Goal: Information Seeking & Learning: Compare options

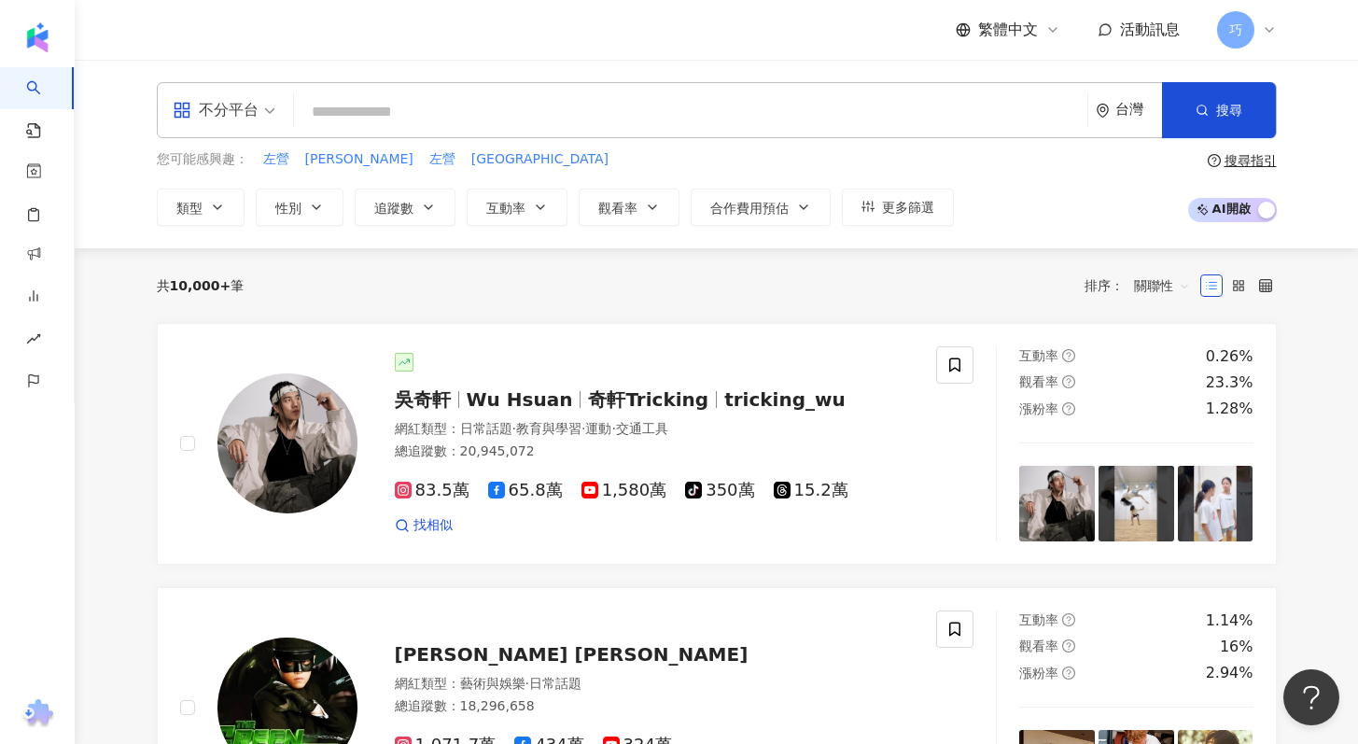
click at [408, 120] on input "search" at bounding box center [691, 111] width 779 height 35
type input "*"
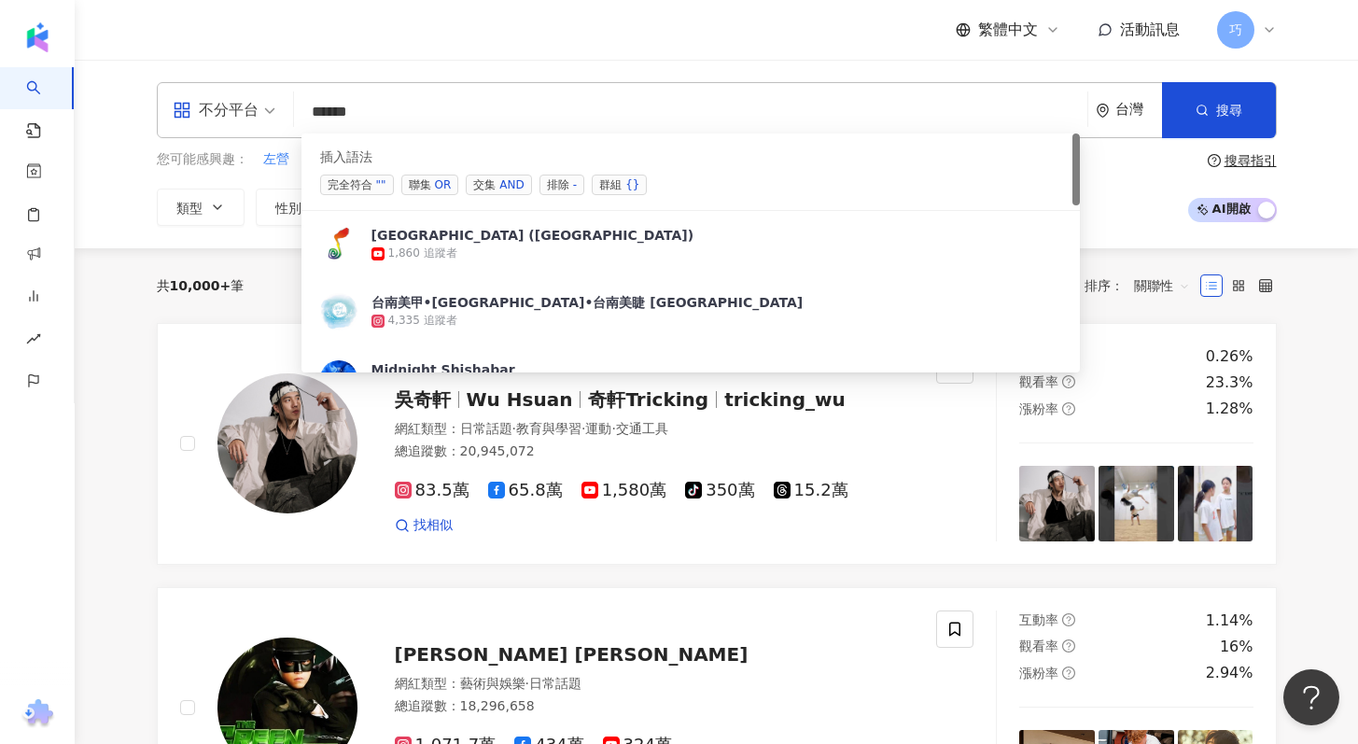
click at [369, 178] on span "完全符合 """ at bounding box center [357, 185] width 74 height 21
click at [416, 183] on span "聯集 OR" at bounding box center [430, 185] width 58 height 21
click at [365, 112] on input "********" at bounding box center [691, 111] width 779 height 35
click at [482, 124] on input "********" at bounding box center [691, 111] width 779 height 35
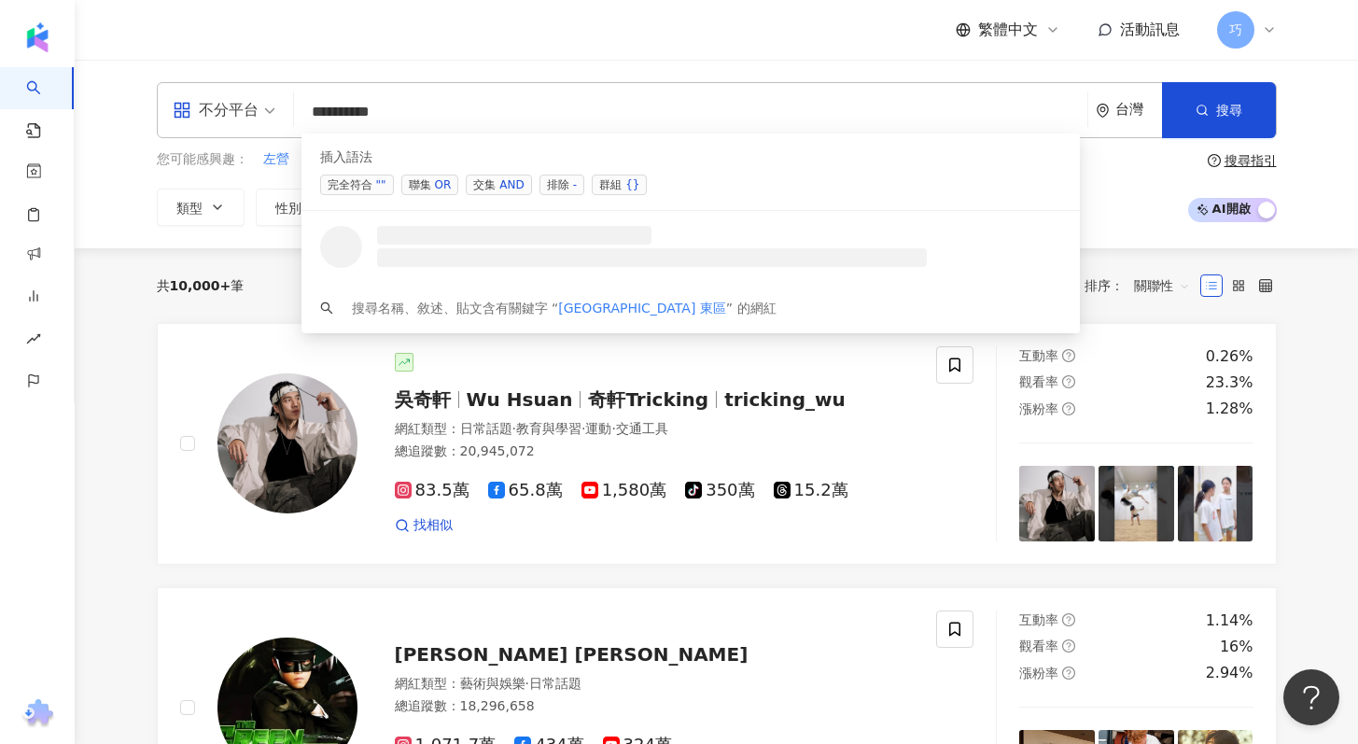
type input "********"
click at [398, 49] on div "繁體中文 活動訊息 巧" at bounding box center [717, 30] width 1120 height 60
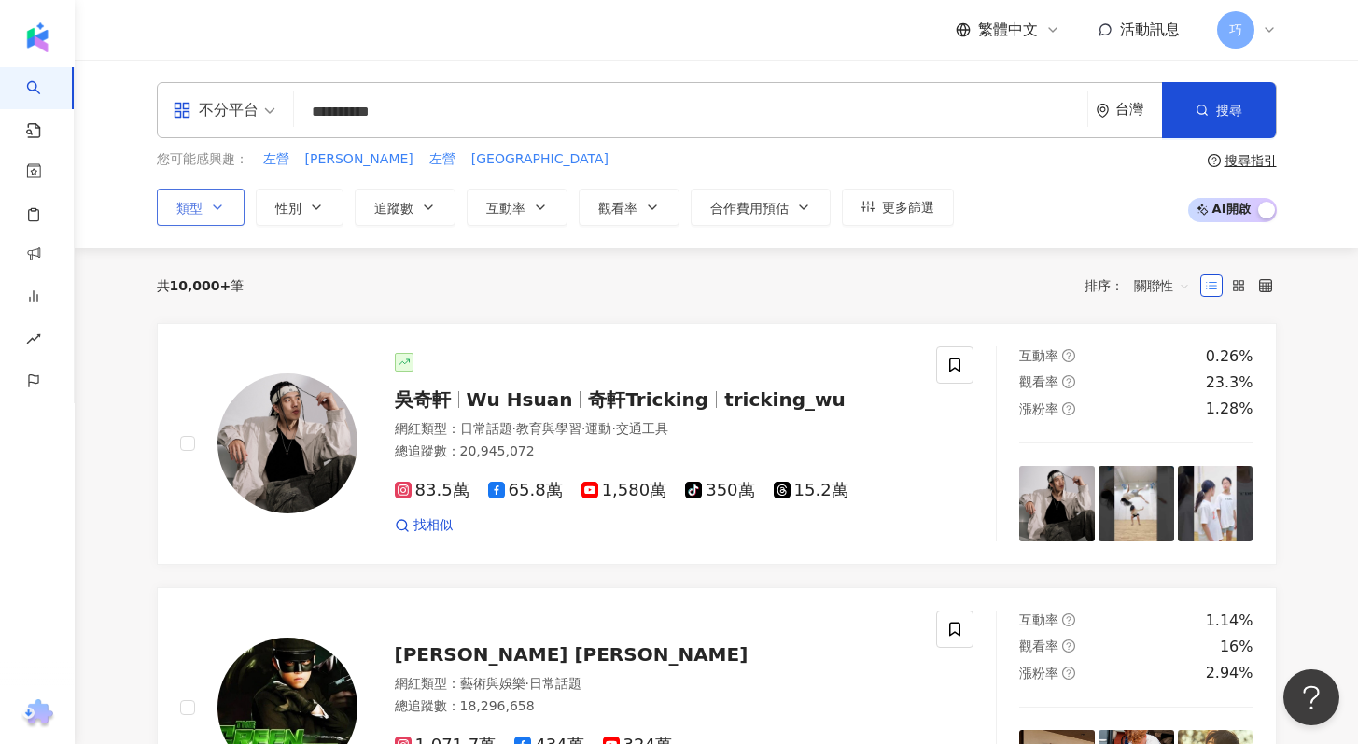
click at [181, 220] on button "類型" at bounding box center [201, 207] width 88 height 37
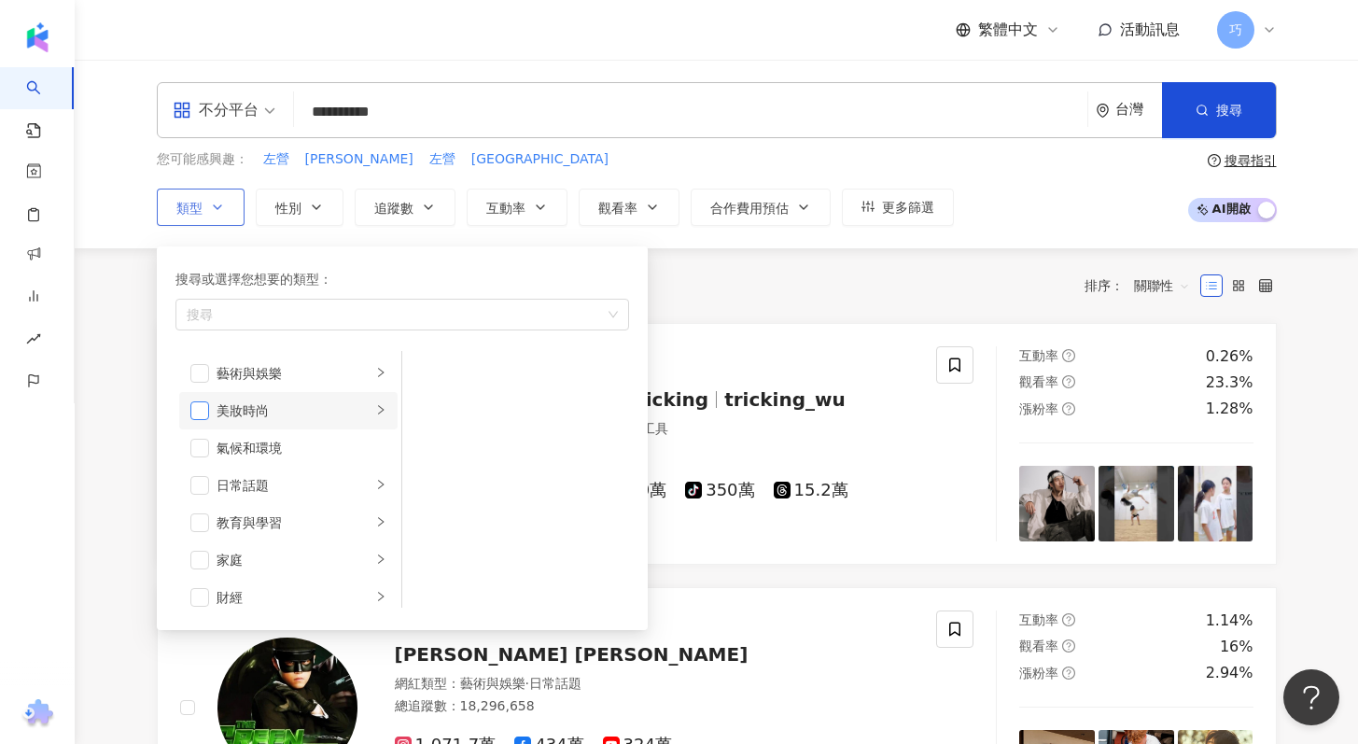
click at [199, 409] on span "button" at bounding box center [199, 410] width 19 height 19
click at [201, 570] on li "家庭" at bounding box center [288, 559] width 218 height 37
click at [200, 560] on span "button" at bounding box center [199, 560] width 19 height 19
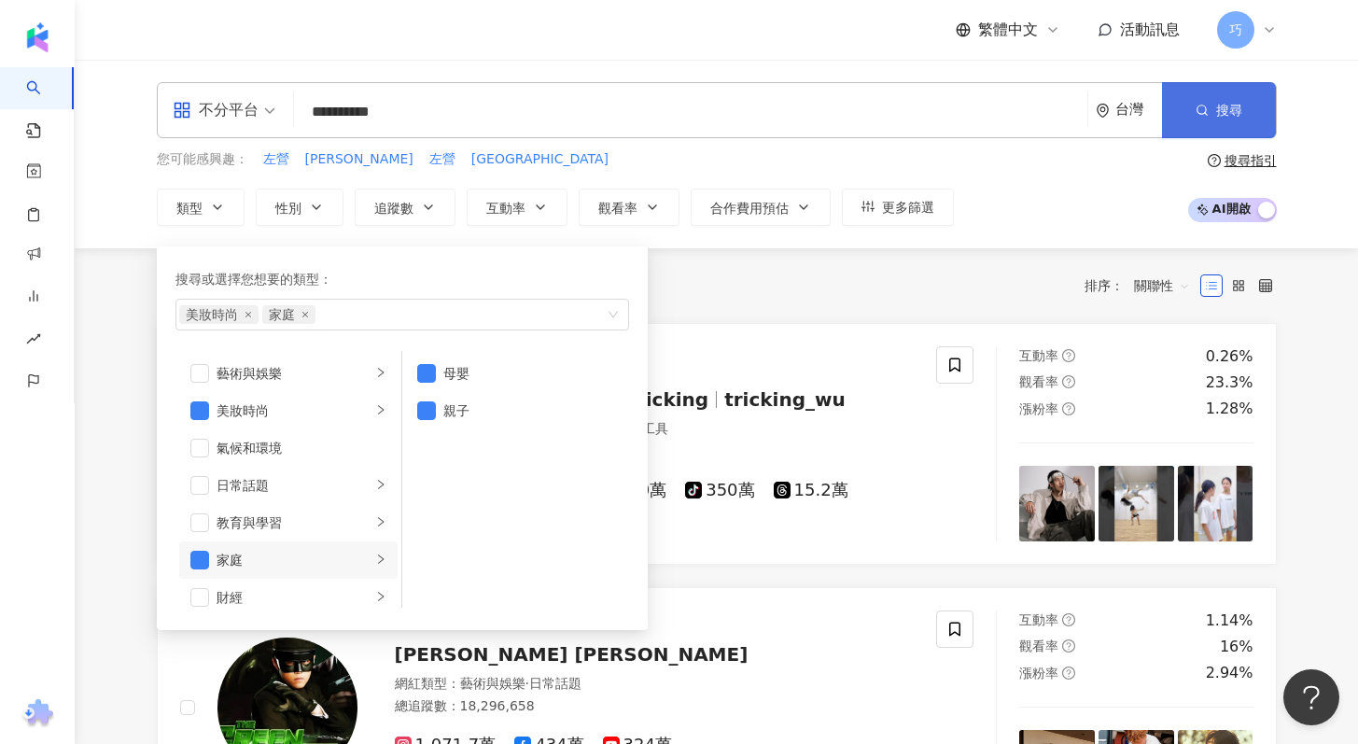
click at [1220, 114] on span "搜尋" at bounding box center [1229, 110] width 26 height 15
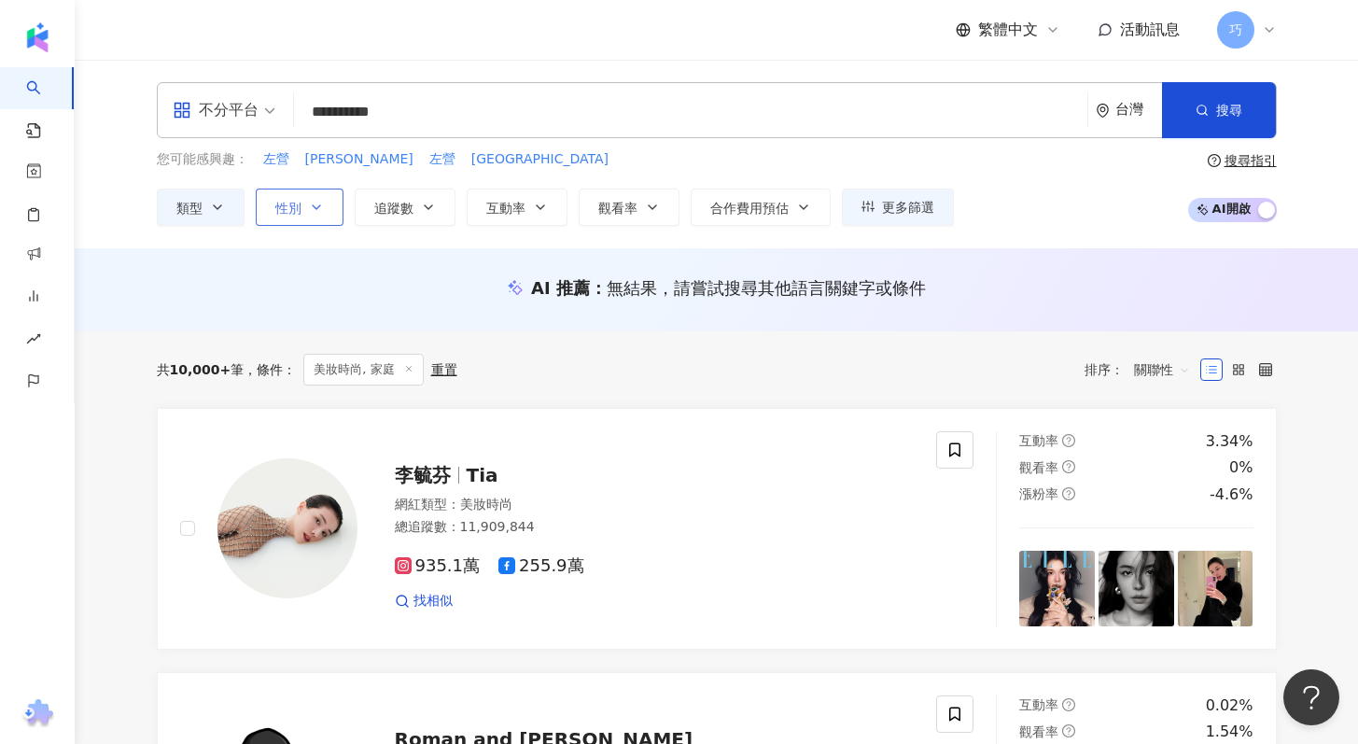
click at [287, 202] on span "性別" at bounding box center [288, 208] width 26 height 15
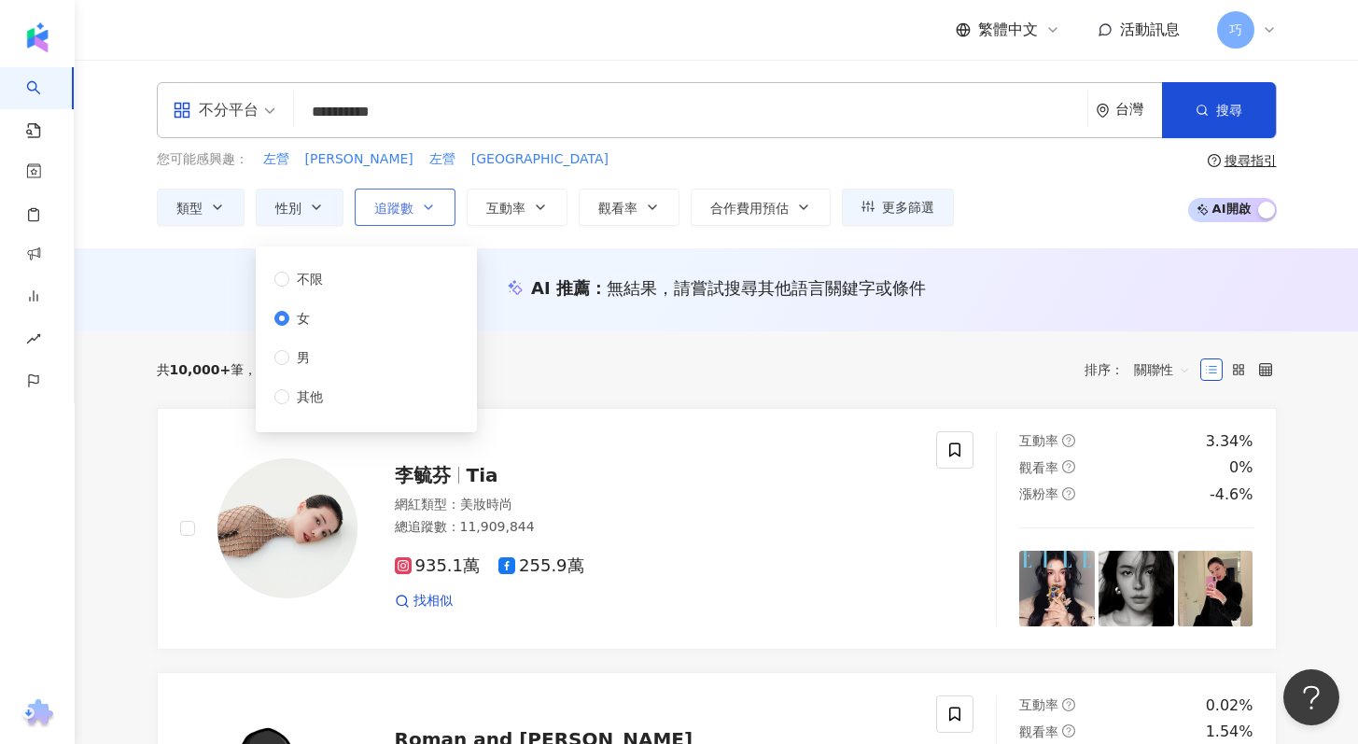
click at [402, 212] on span "追蹤數" at bounding box center [393, 208] width 39 height 15
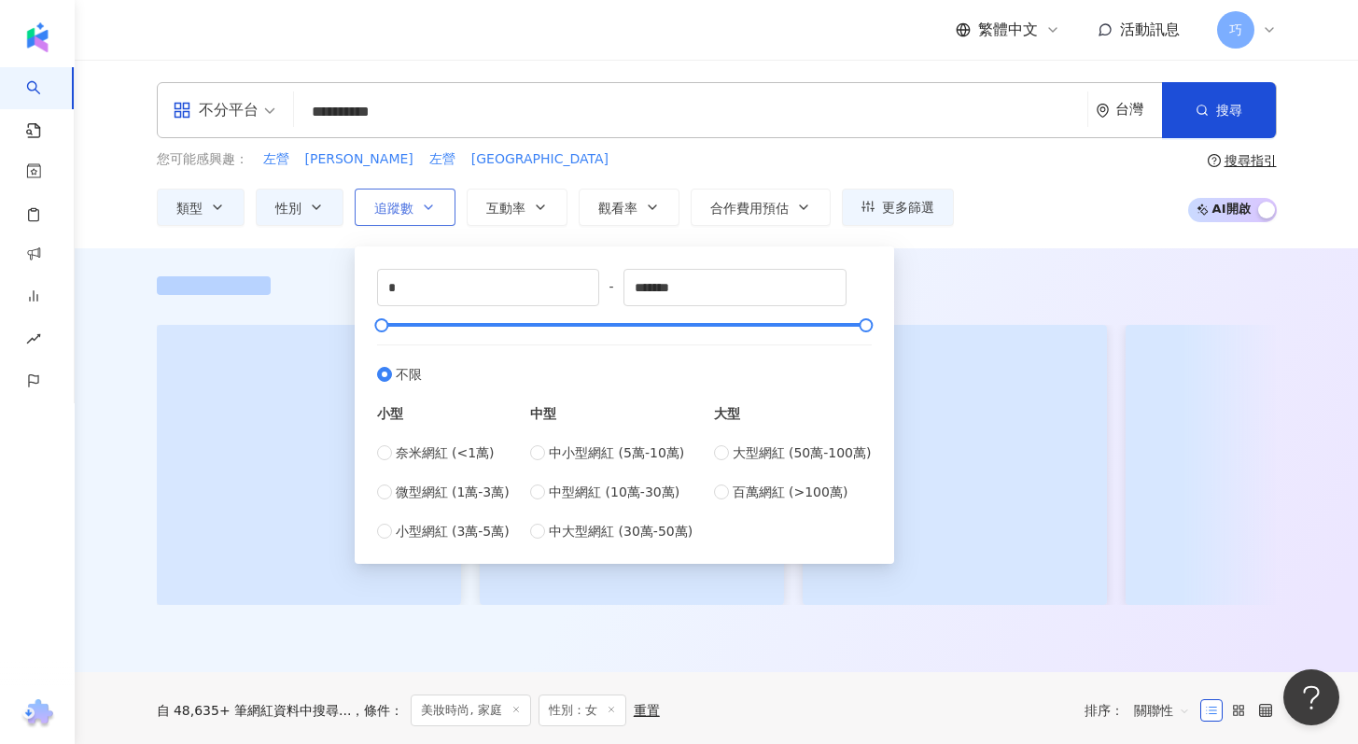
click at [402, 212] on span "追蹤數" at bounding box center [393, 208] width 39 height 15
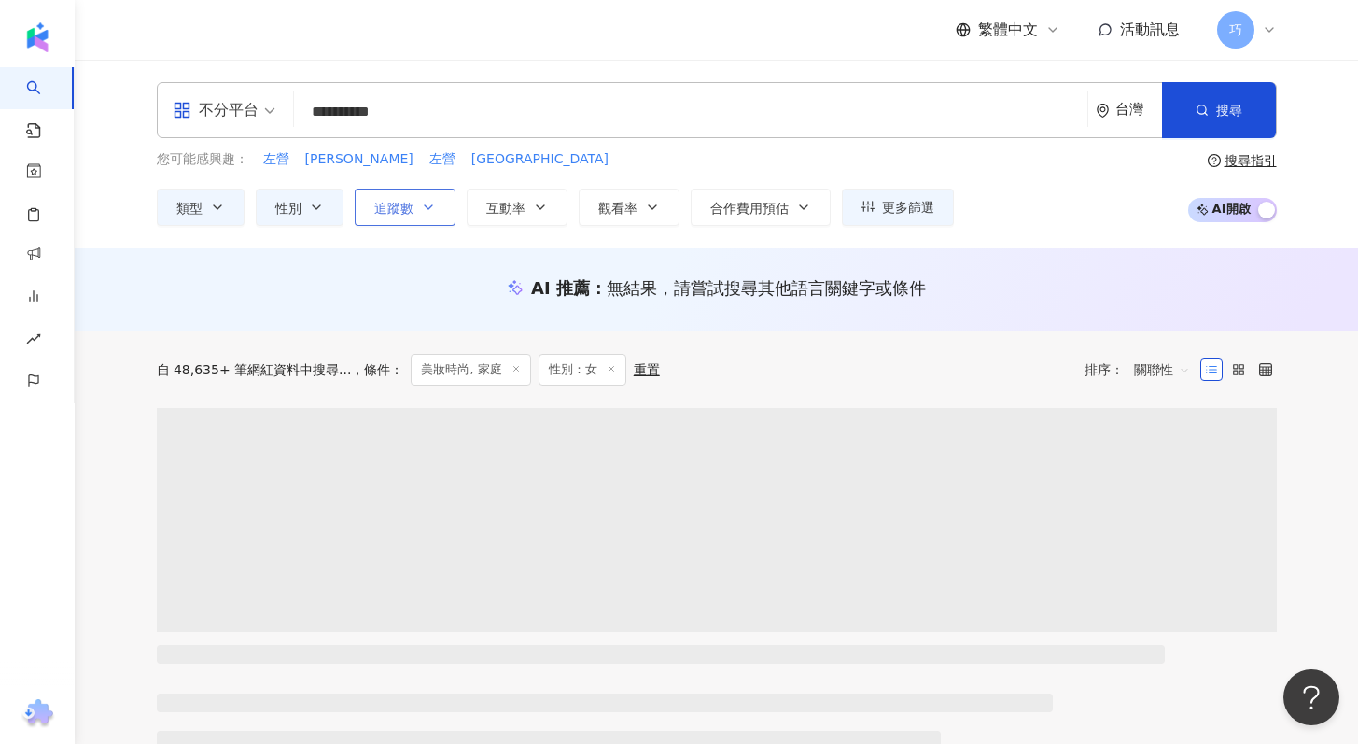
click at [402, 212] on span "追蹤數" at bounding box center [393, 208] width 39 height 15
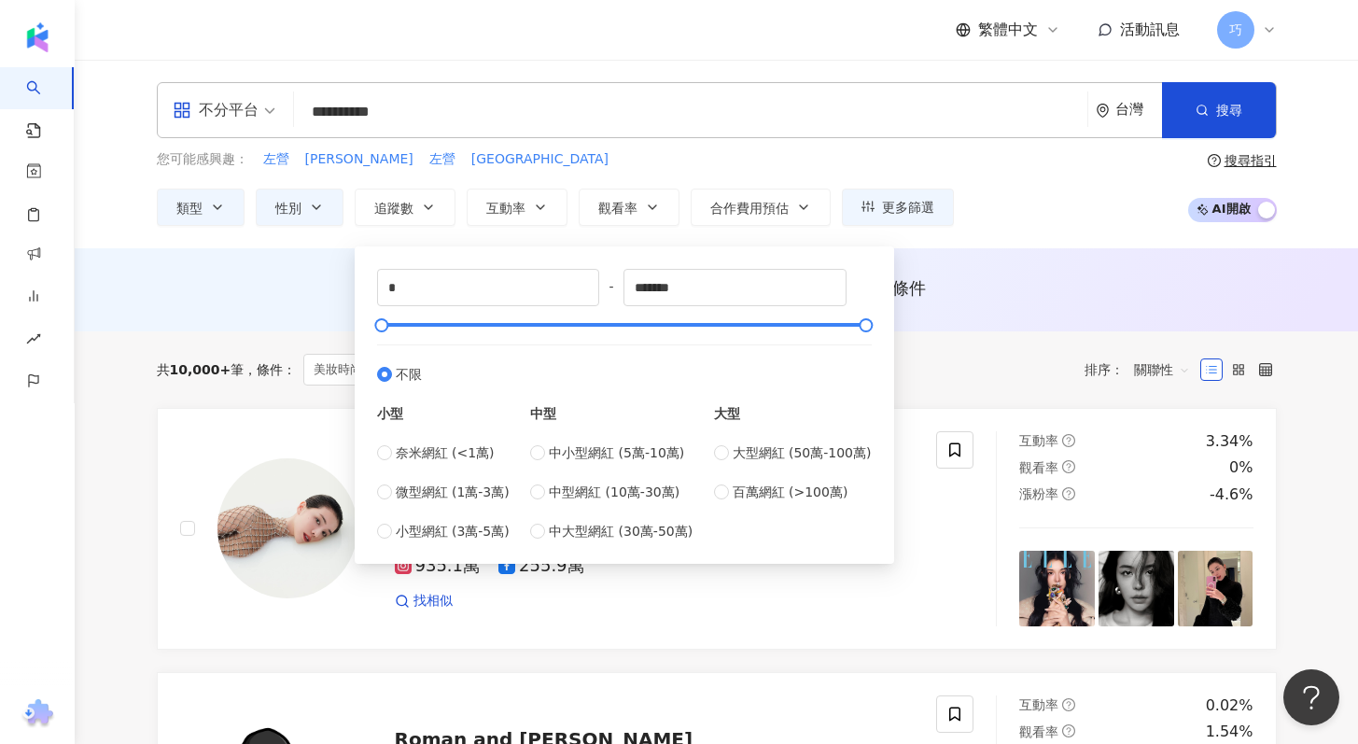
type input "****"
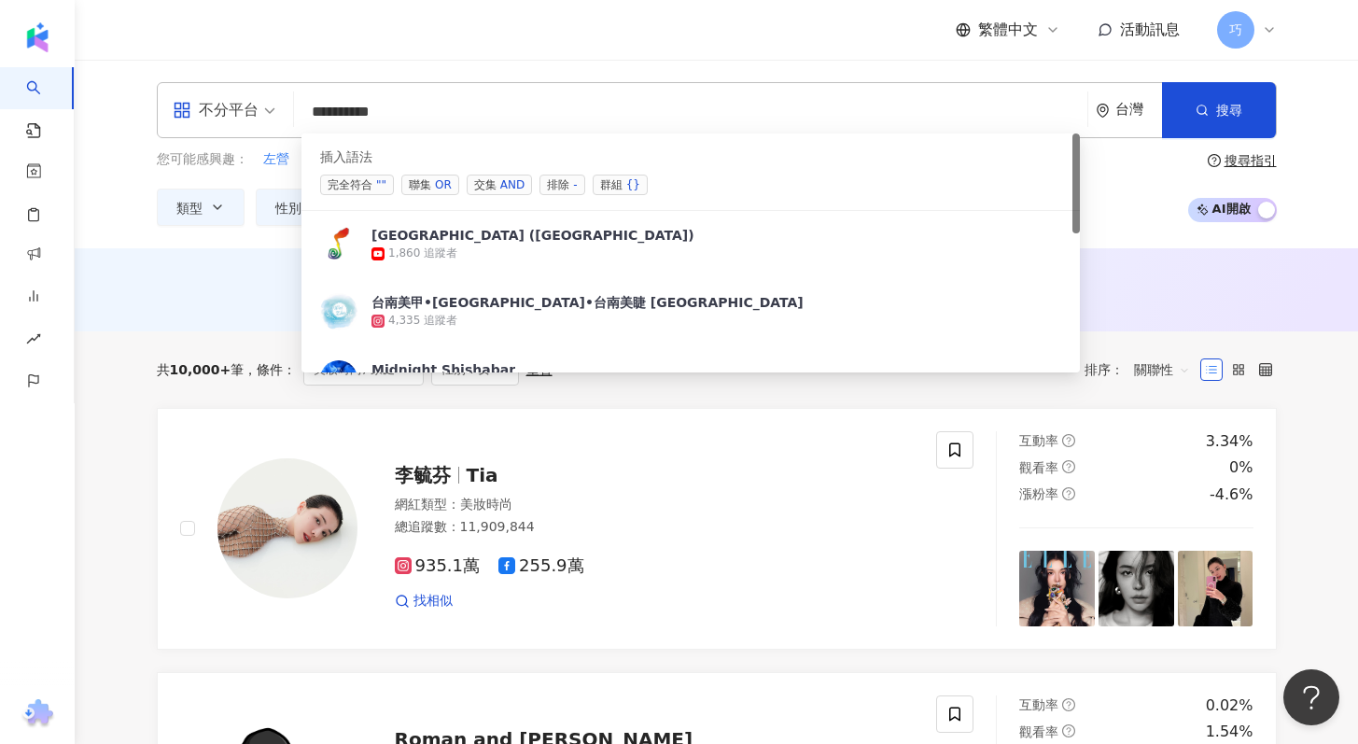
click at [716, 117] on input "********" at bounding box center [691, 111] width 779 height 35
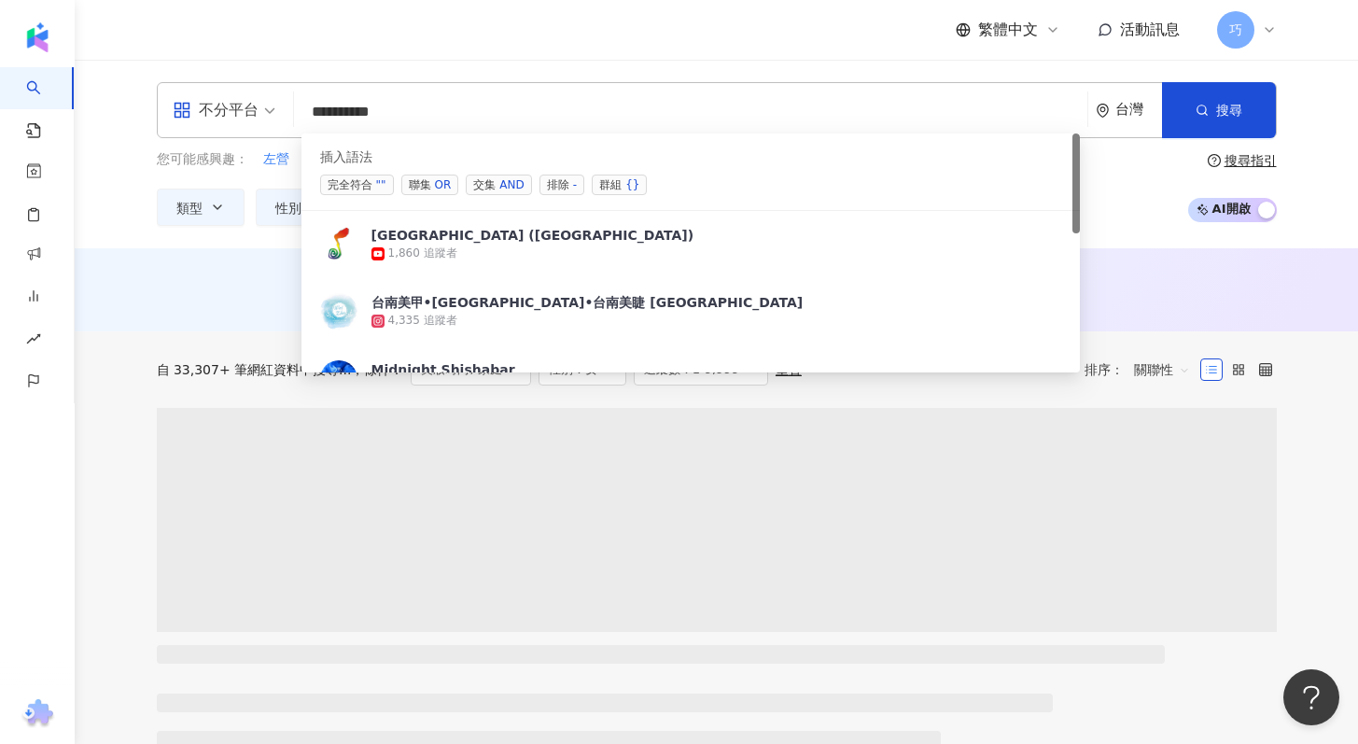
click at [750, 63] on div "不分平台 ******** 台灣 搜尋 searchOperator 插入語法 完全符合 "" 聯集 OR 交集 AND 排除 - 群組 {} 百分音樂學苑 …" at bounding box center [717, 154] width 1284 height 189
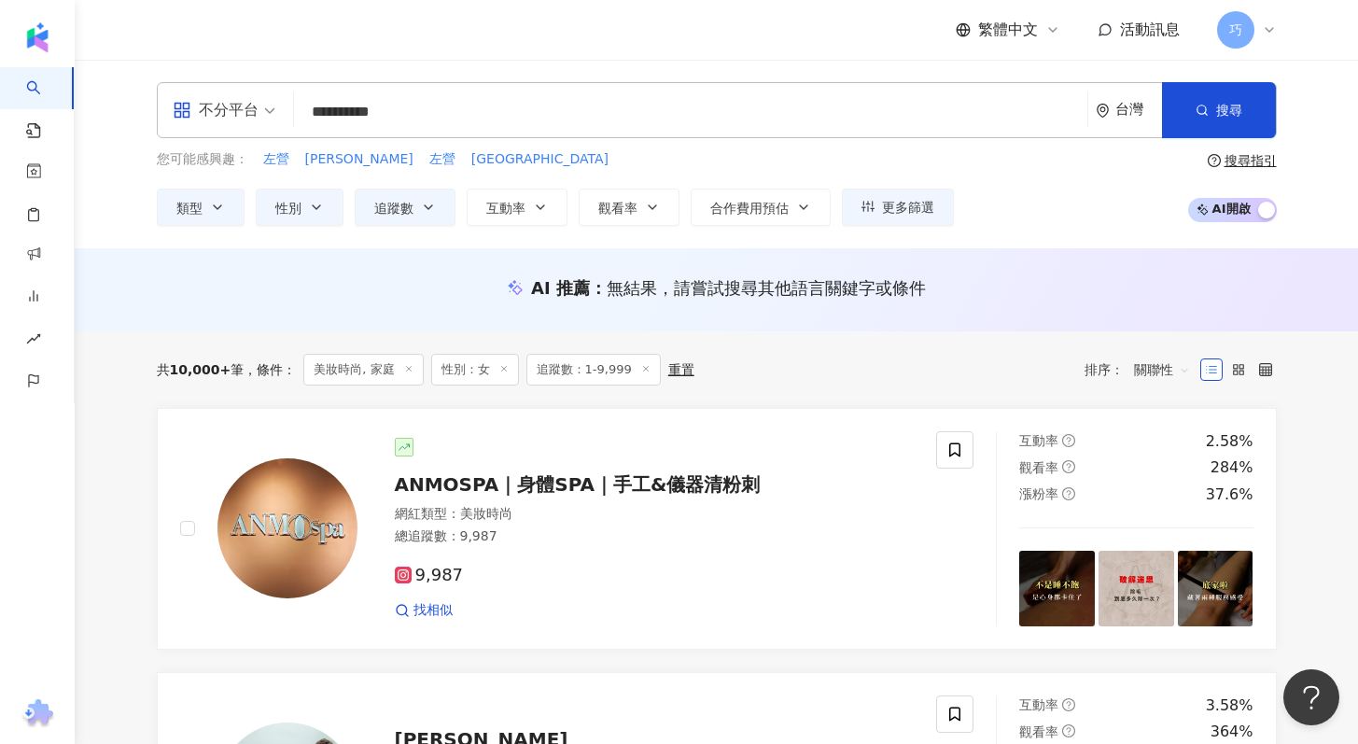
click at [787, 41] on div "繁體中文 活動訊息 巧" at bounding box center [717, 30] width 1120 height 60
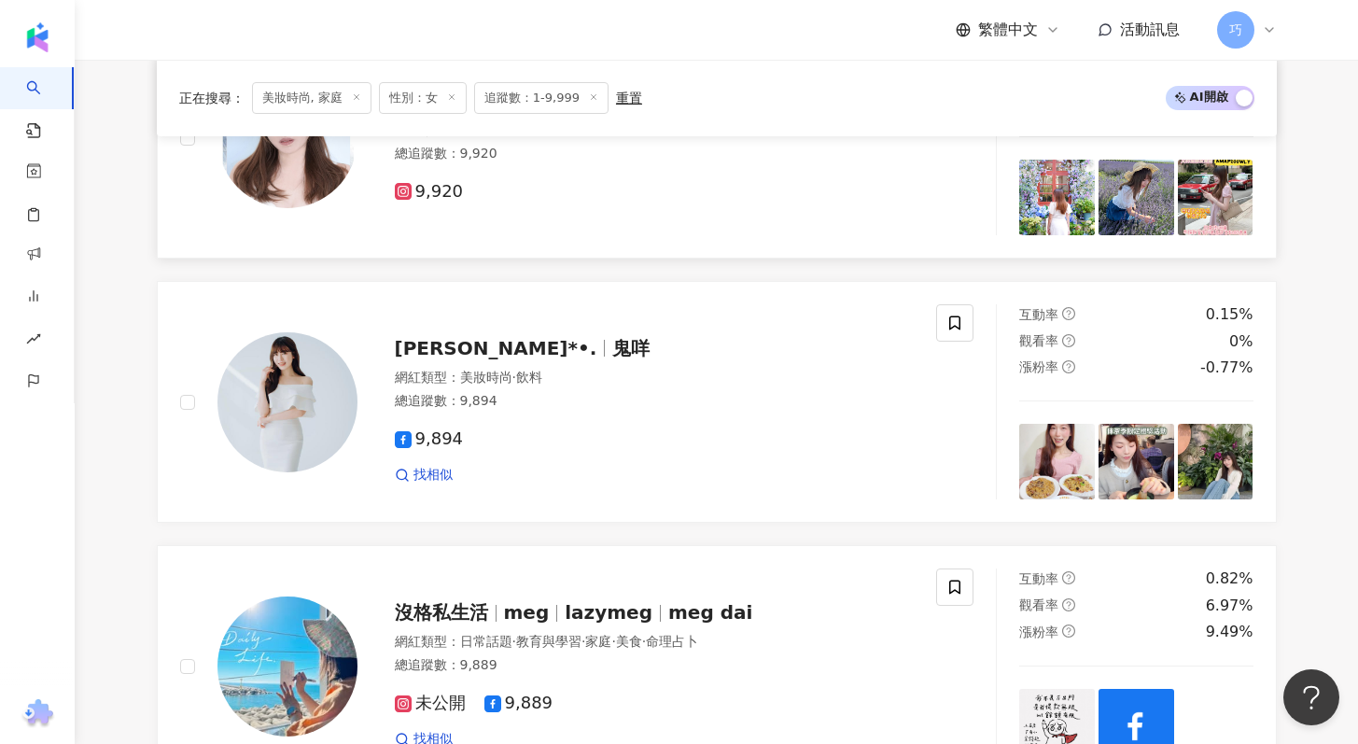
scroll to position [3042, 0]
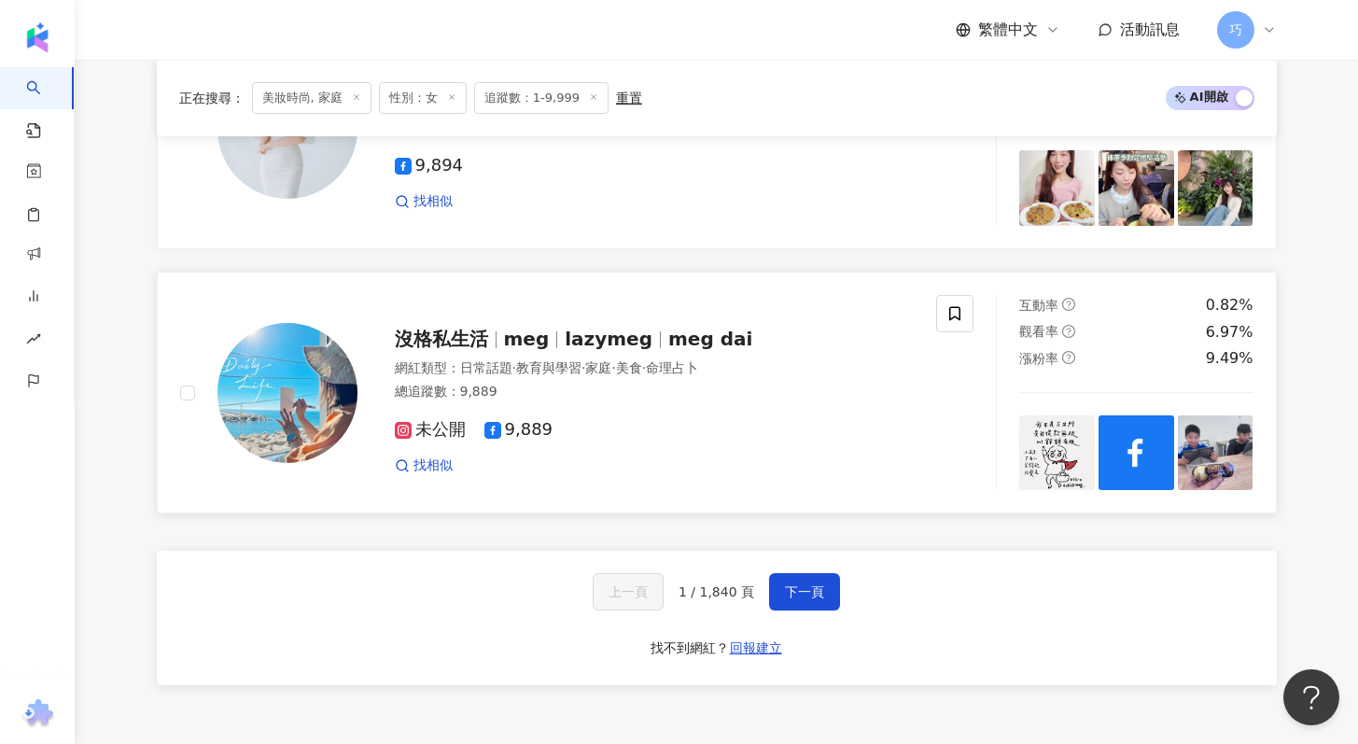
click at [643, 345] on span "lazymeg" at bounding box center [617, 339] width 104 height 22
click at [813, 607] on button "下一頁" at bounding box center [804, 591] width 71 height 37
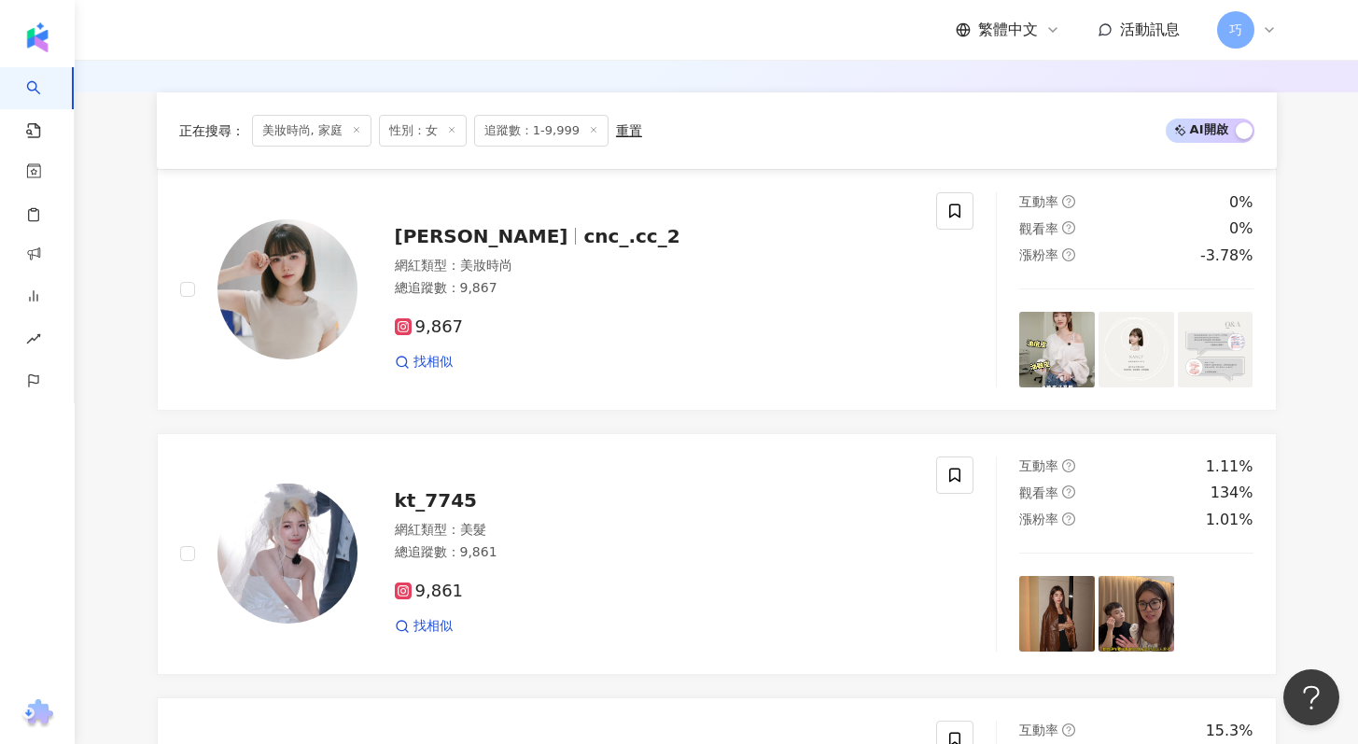
scroll to position [0, 0]
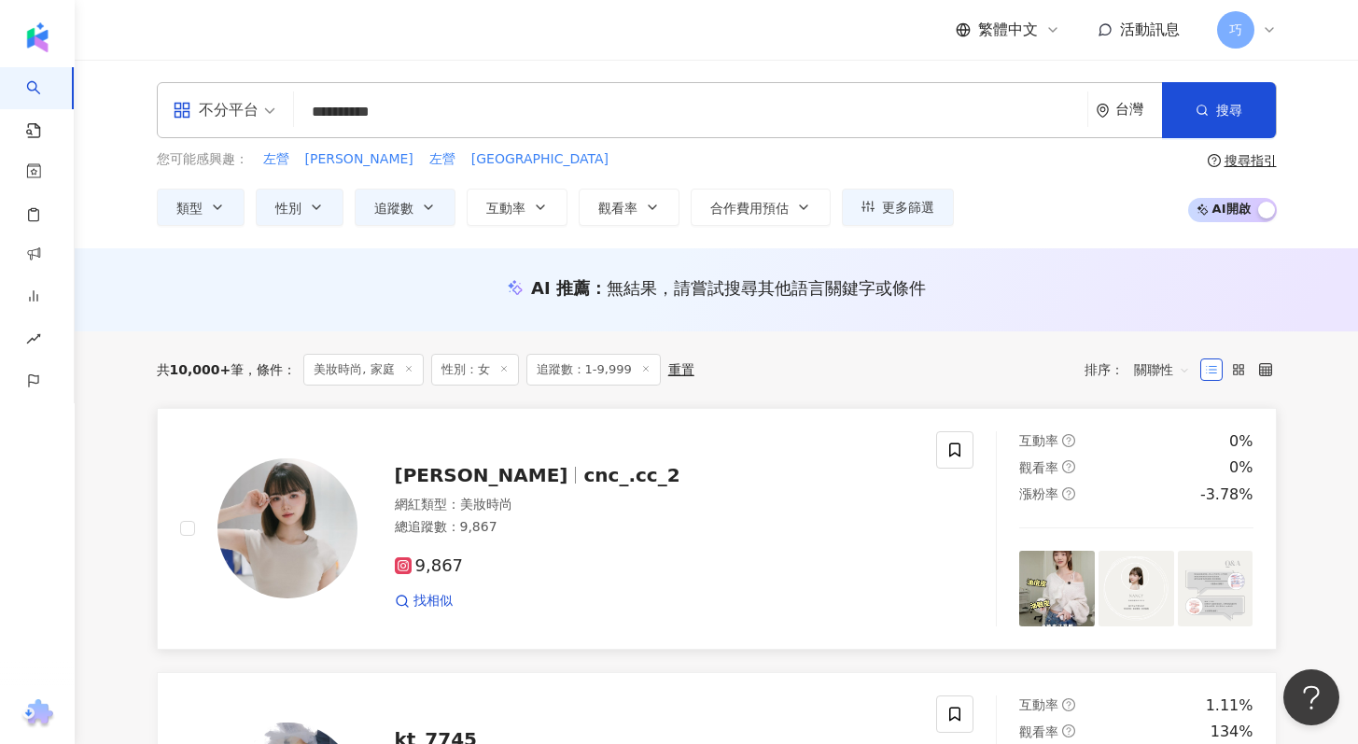
click at [583, 478] on span "cnc_.cc_2" at bounding box center [631, 475] width 96 height 22
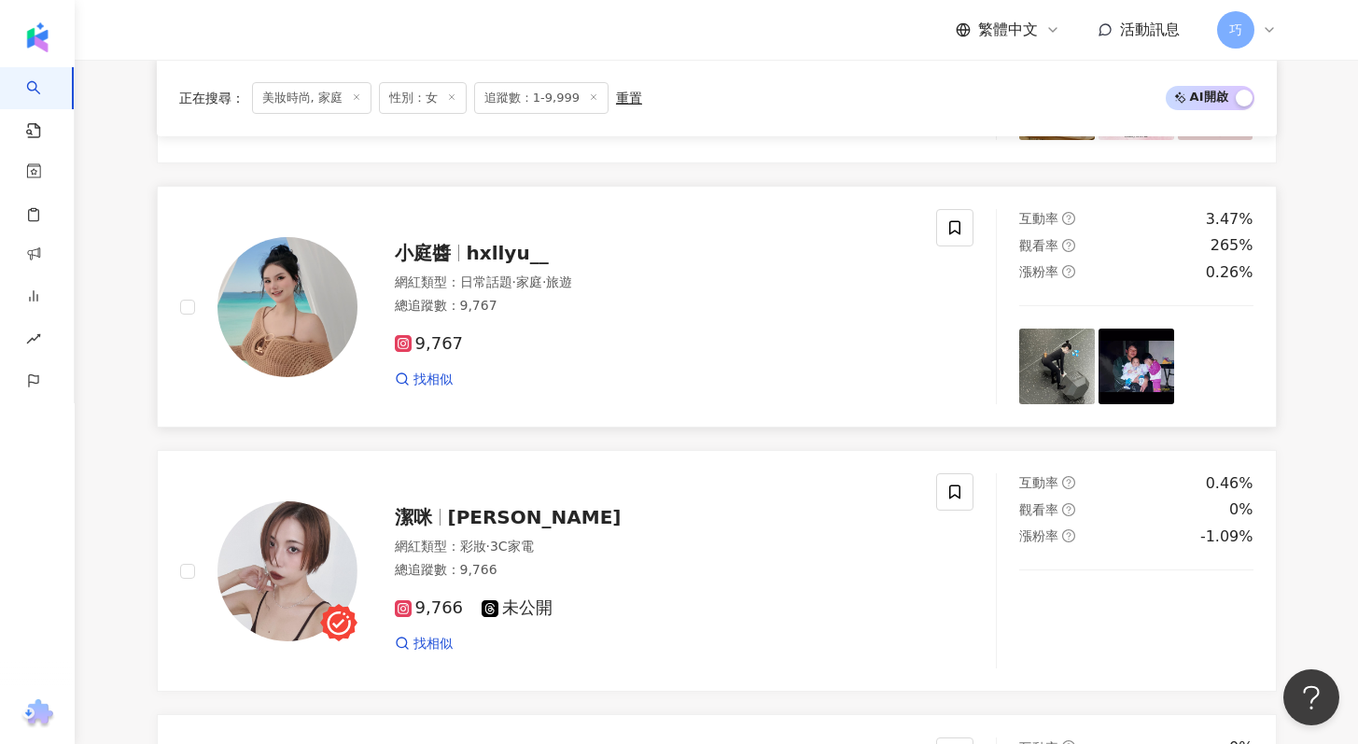
scroll to position [1732, 0]
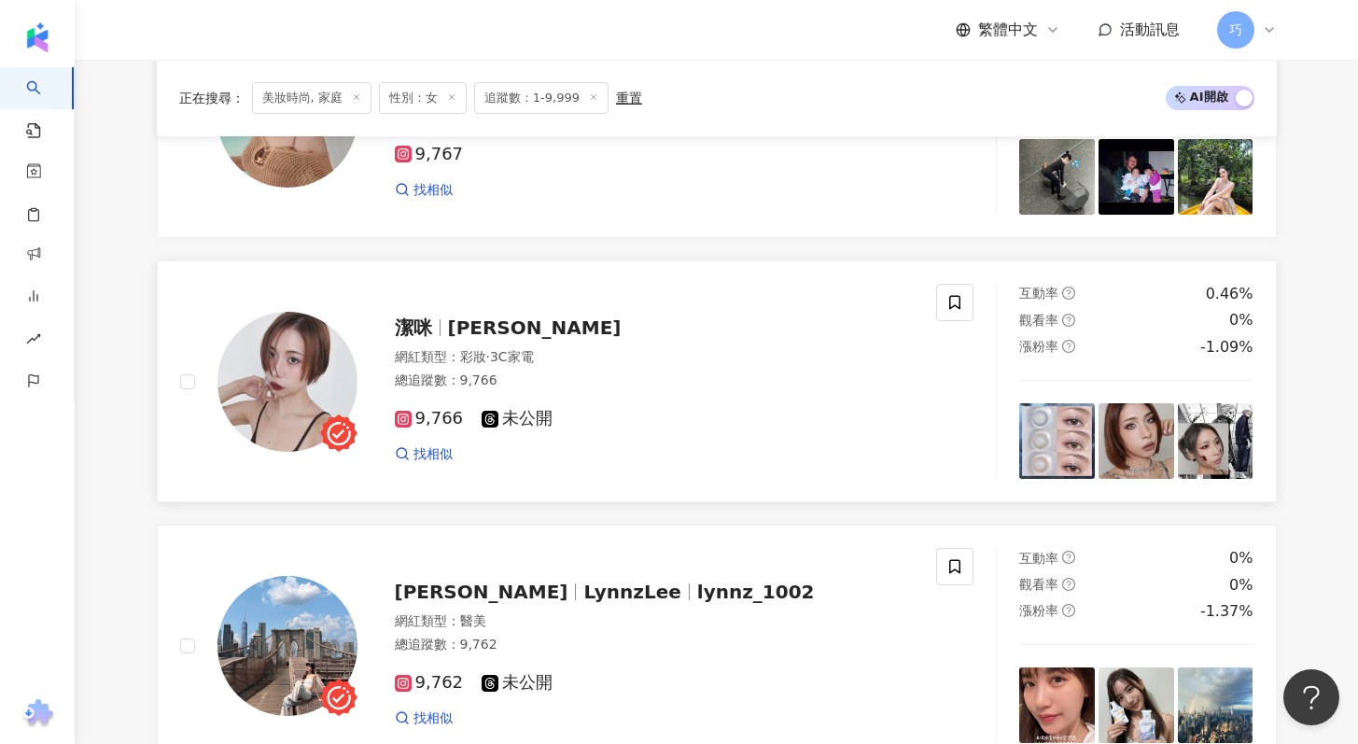
click at [509, 331] on span "JamieChiu" at bounding box center [535, 327] width 174 height 22
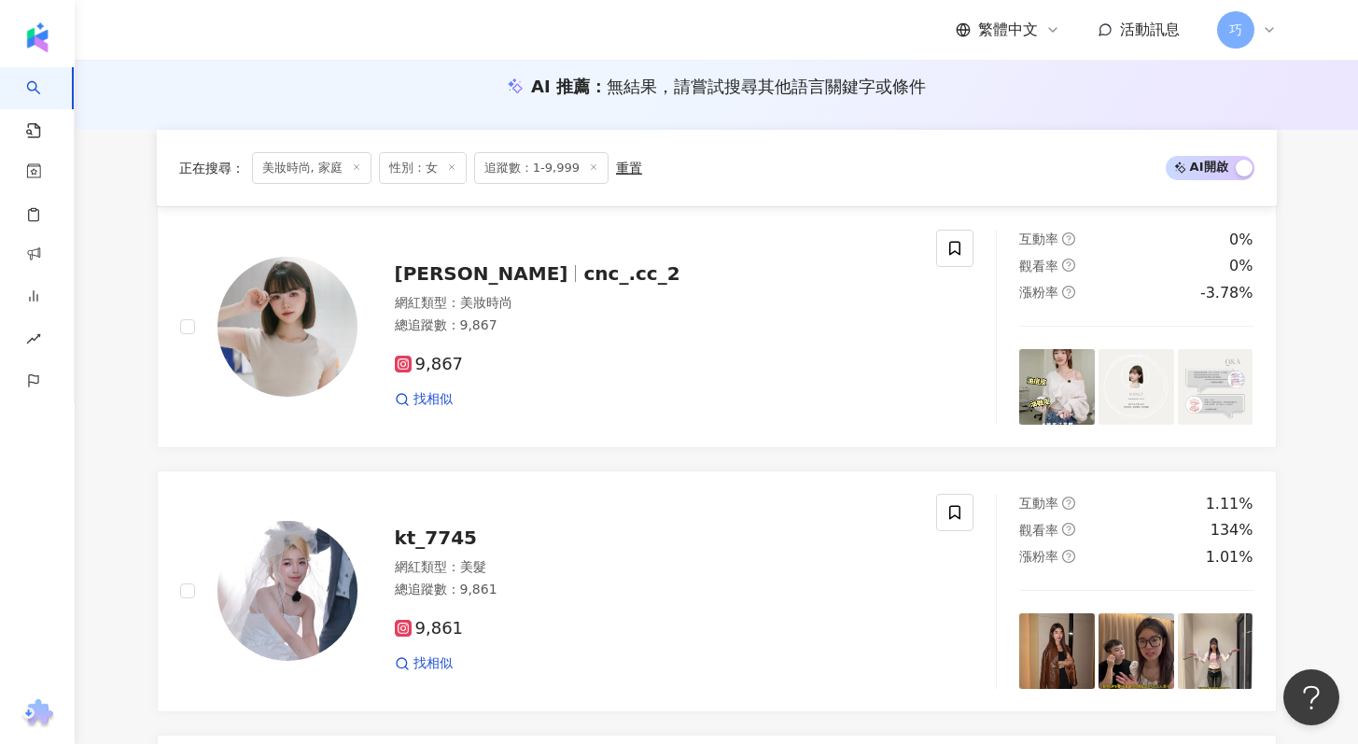
scroll to position [0, 0]
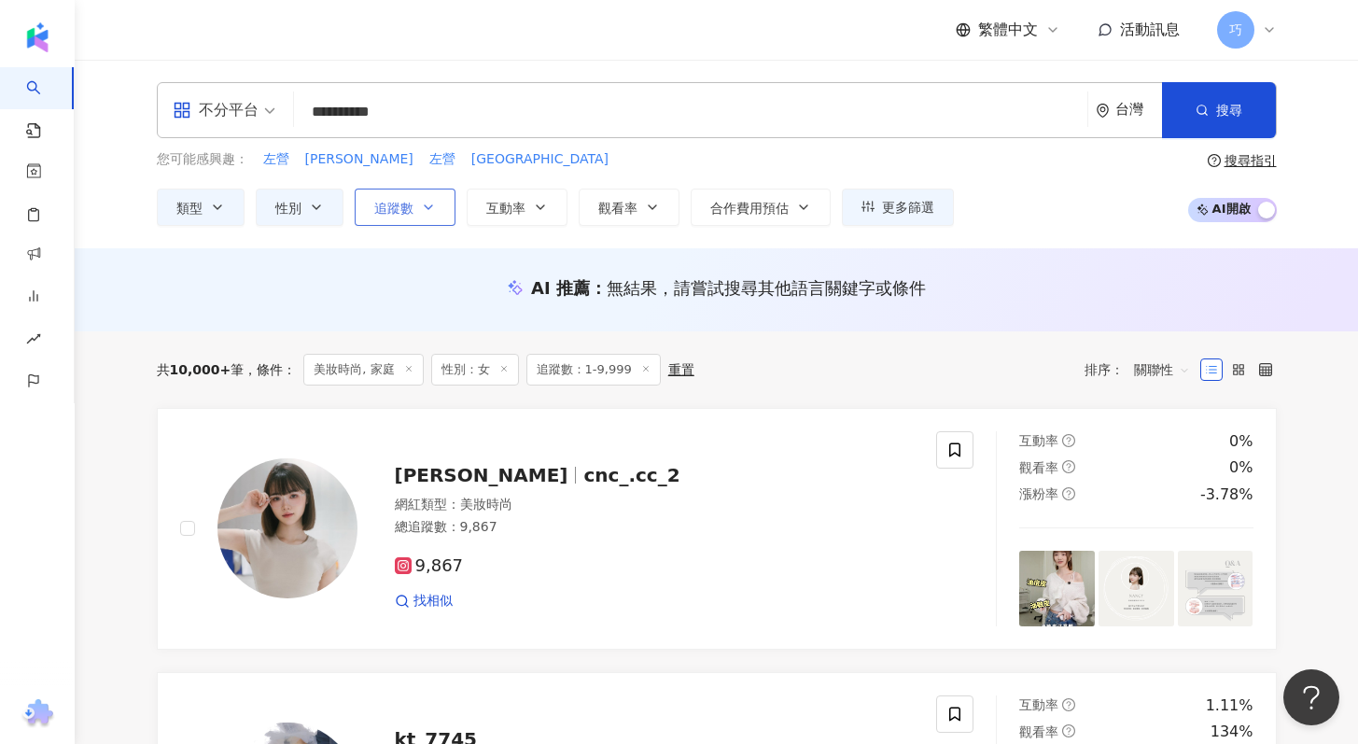
click at [399, 213] on span "追蹤數" at bounding box center [393, 208] width 39 height 15
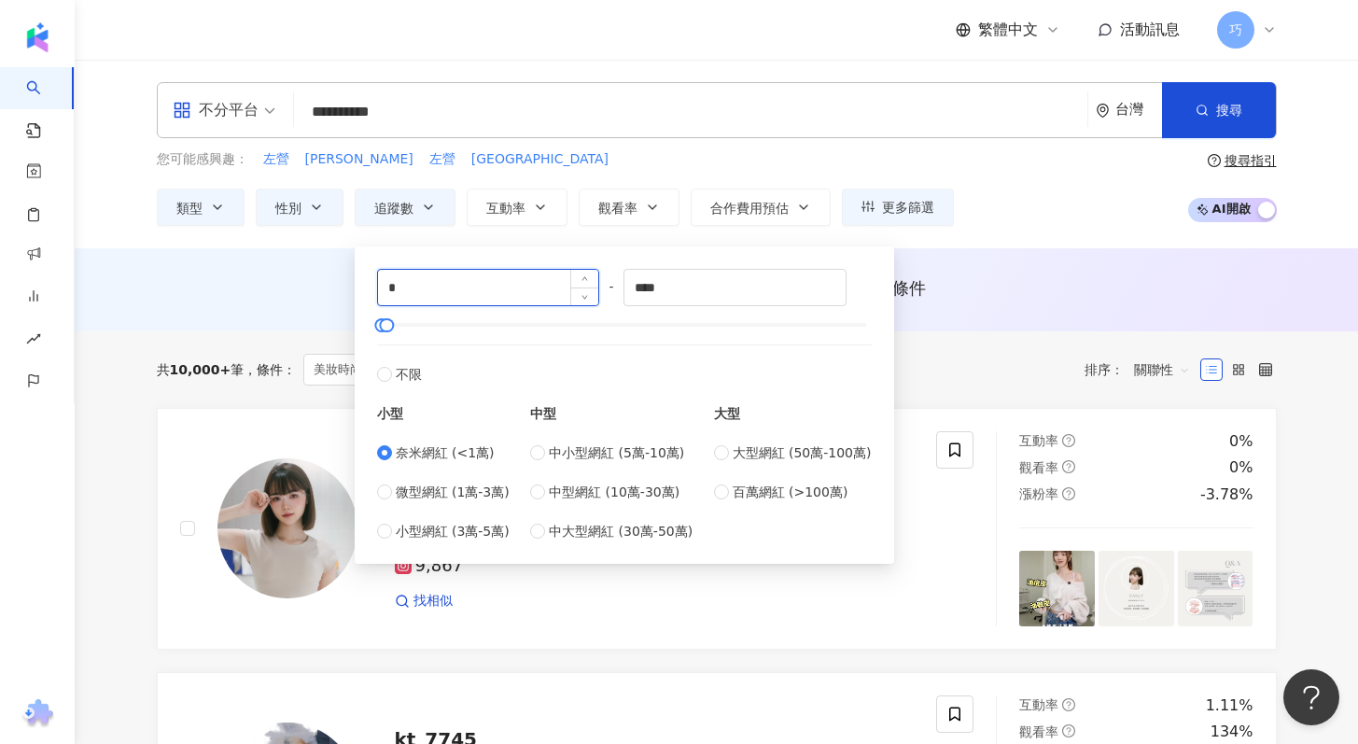
click at [458, 289] on input "*" at bounding box center [488, 287] width 221 height 35
type input "***"
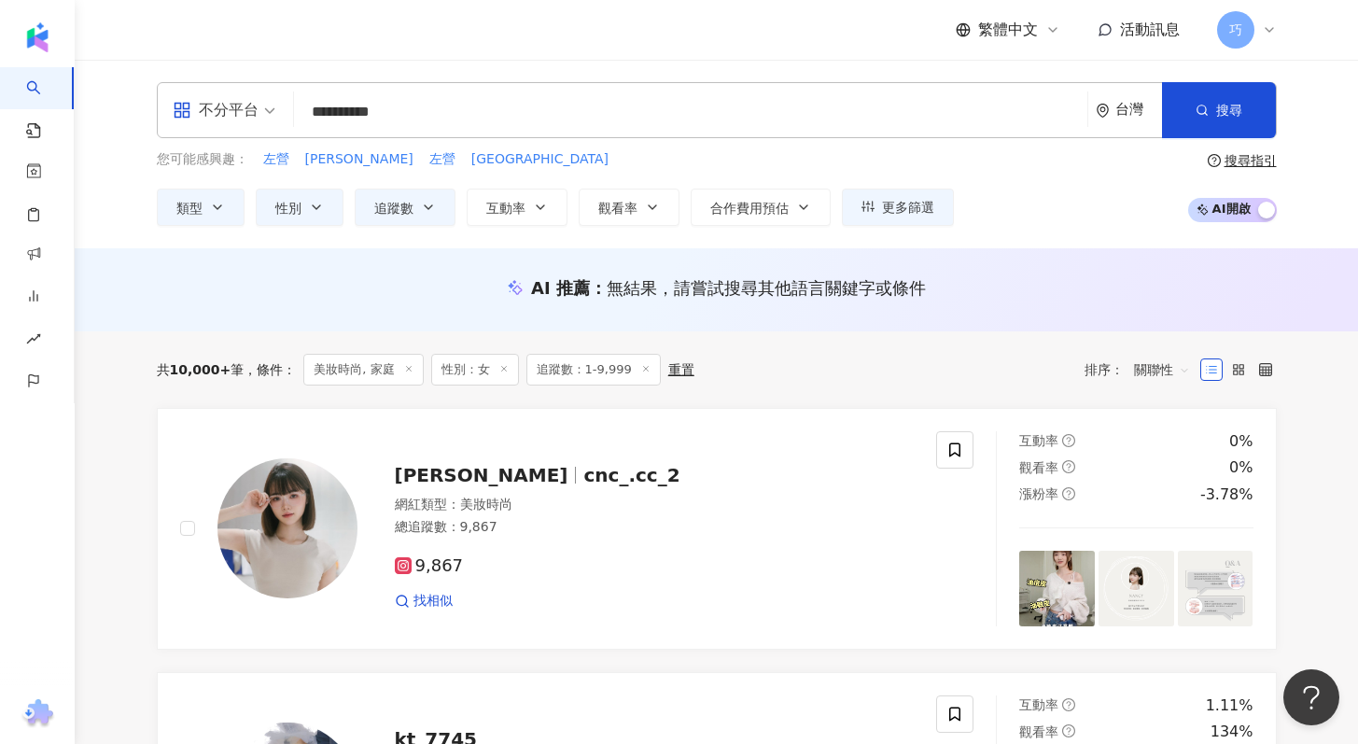
click at [924, 166] on div "您可能感興趣： 左營 嘉義美 左營 鼓山區" at bounding box center [555, 159] width 797 height 21
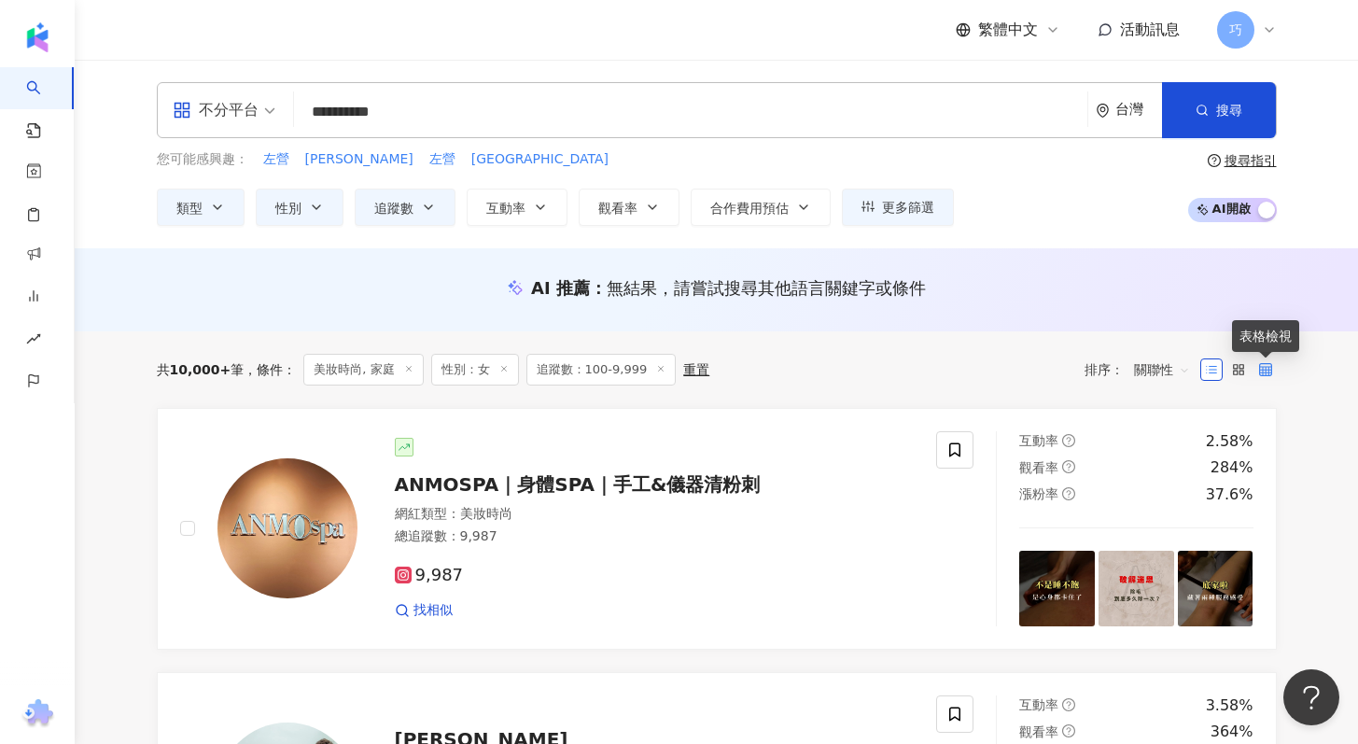
click at [1260, 371] on icon at bounding box center [1265, 369] width 13 height 13
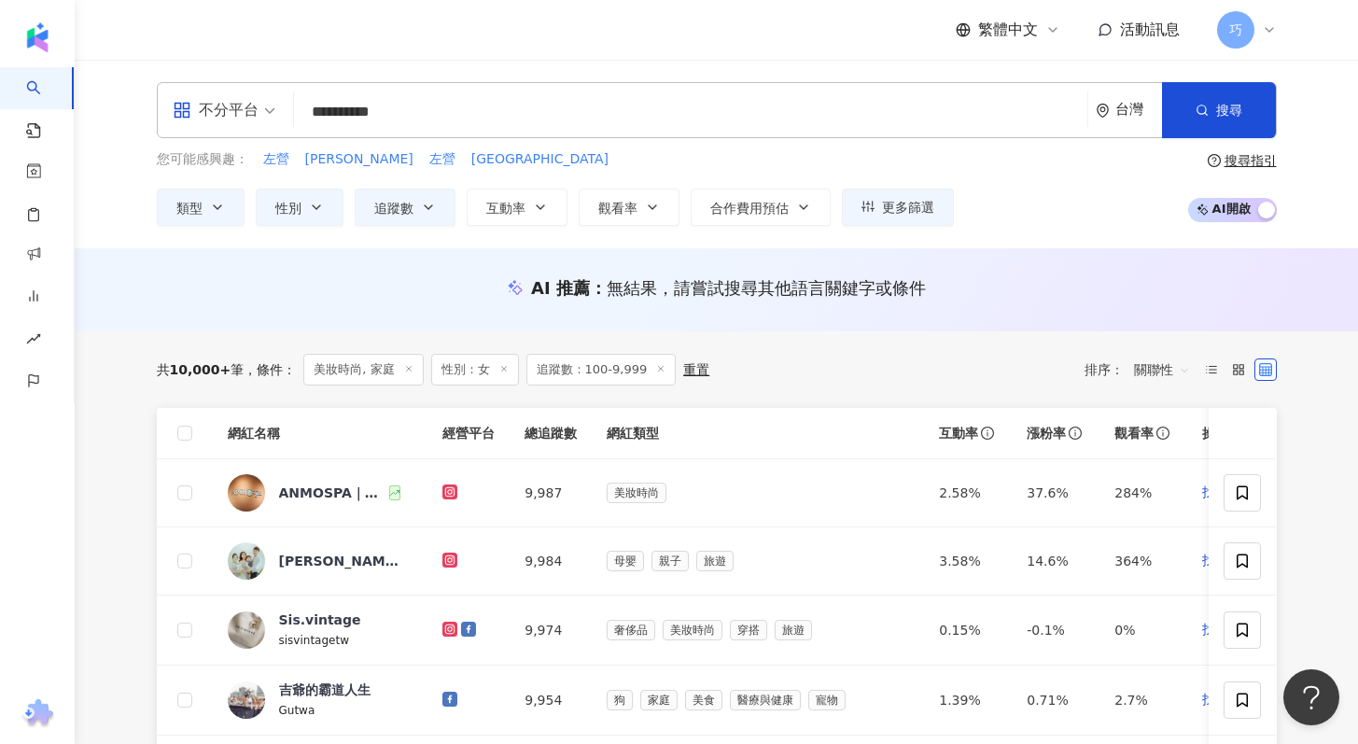
click at [1100, 363] on div "排序： 關聯性" at bounding box center [1143, 370] width 116 height 30
click at [1151, 364] on span "關聯性" at bounding box center [1162, 370] width 56 height 30
click at [1172, 461] on div "漲粉率" at bounding box center [1162, 471] width 47 height 21
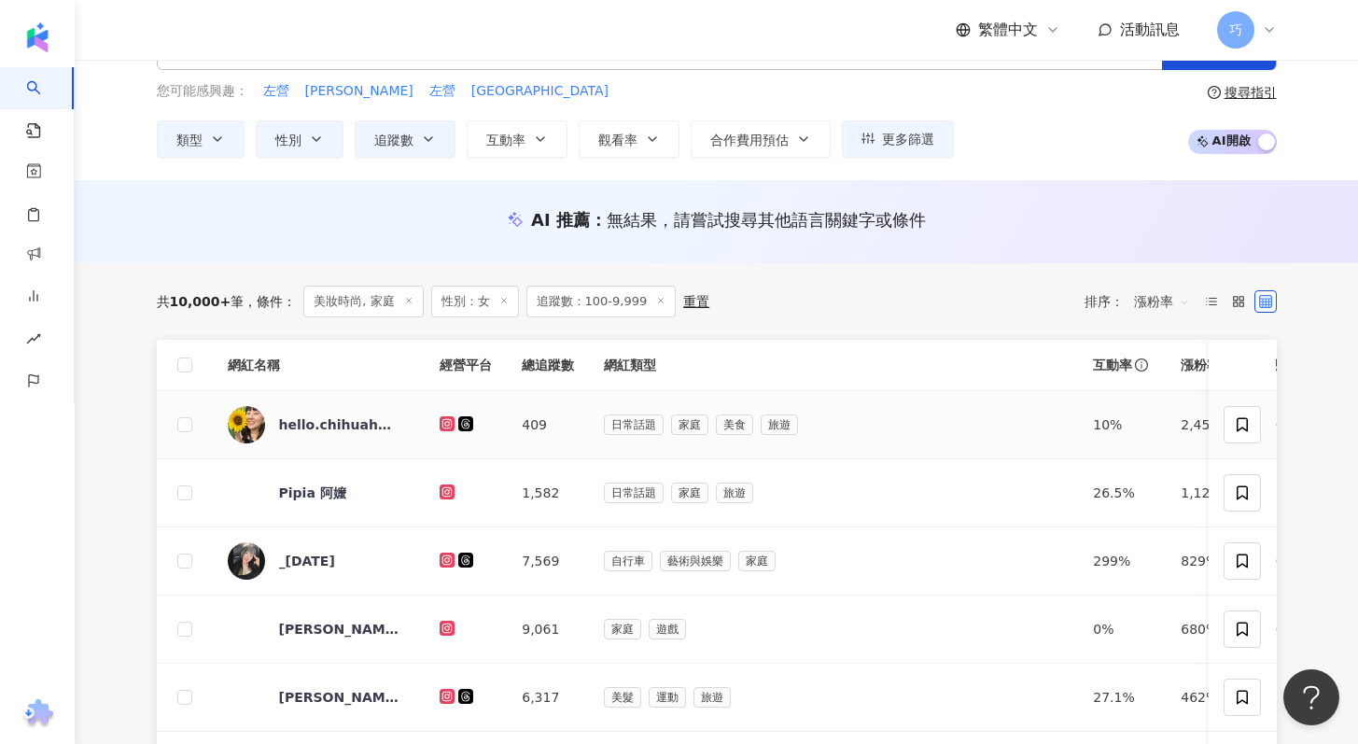
scroll to position [173, 0]
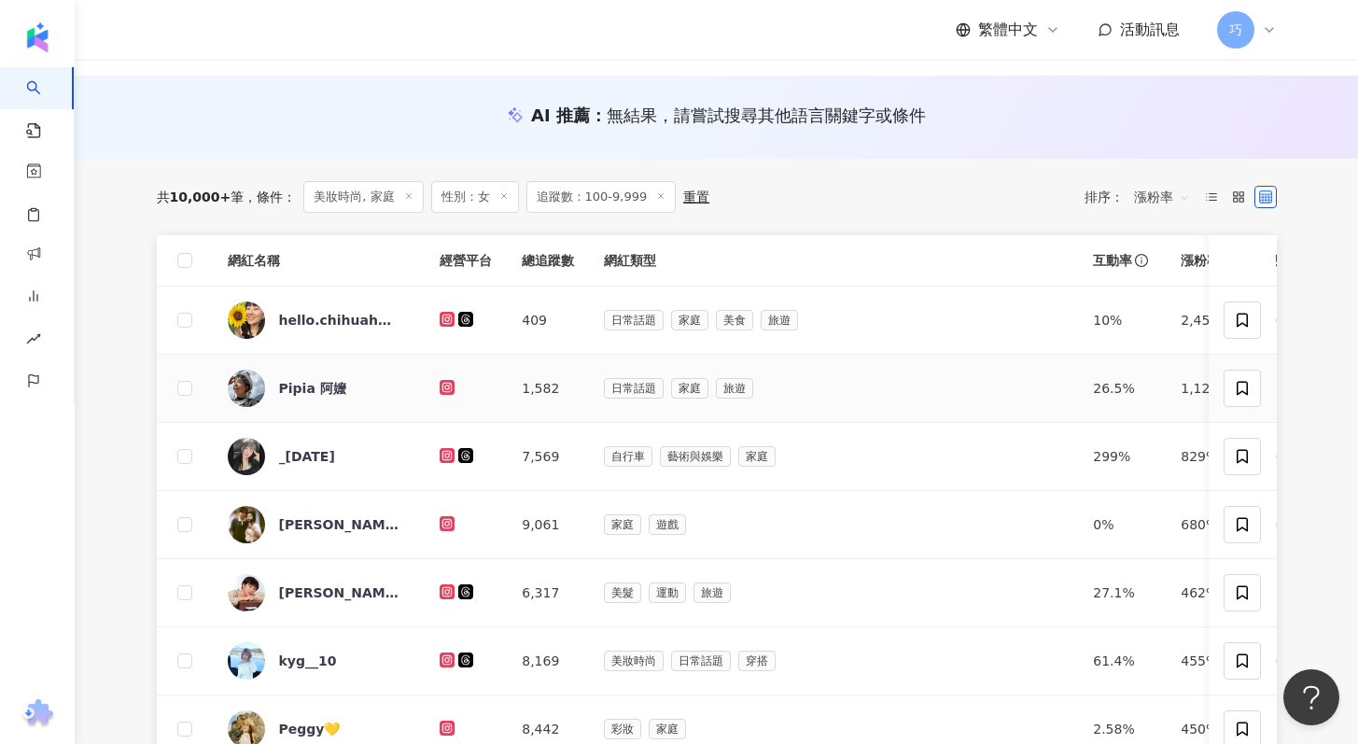
click at [318, 401] on div "Pipia 阿嬤" at bounding box center [339, 388] width 121 height 37
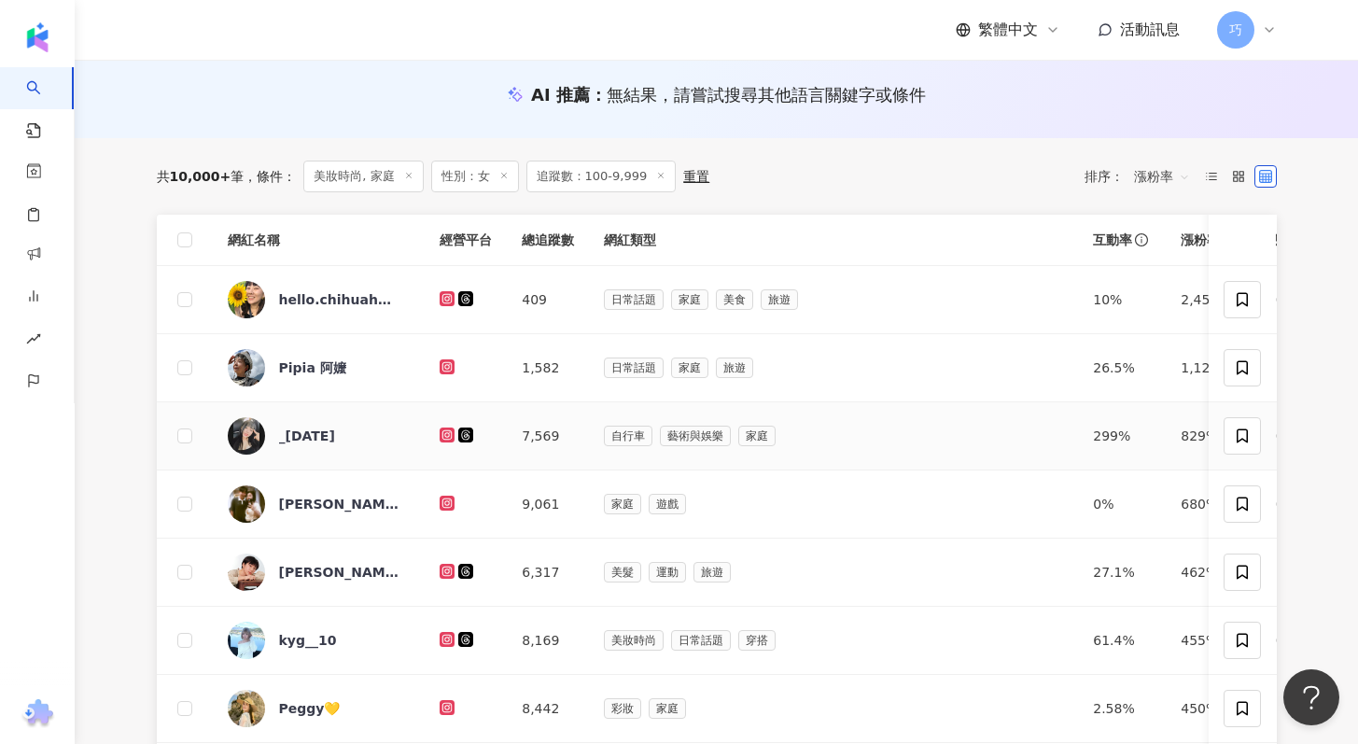
scroll to position [197, 0]
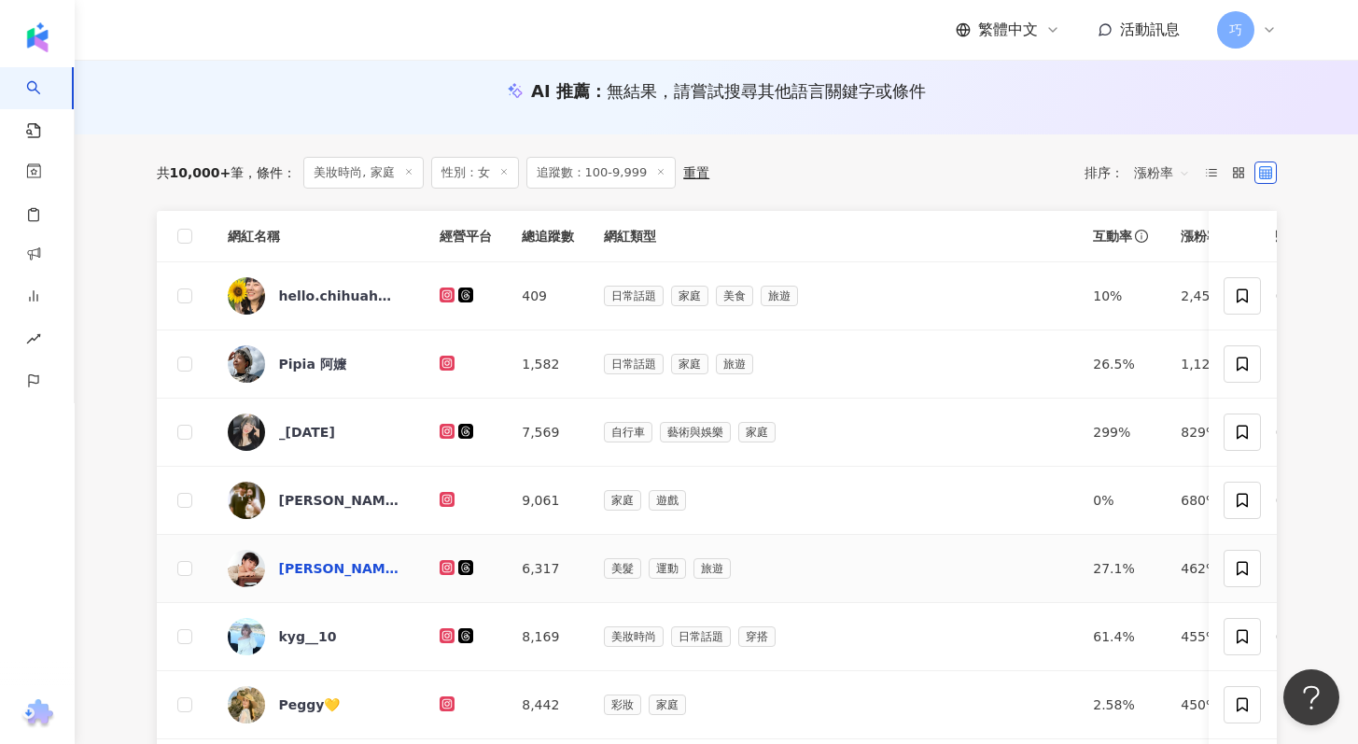
click at [296, 571] on div "徐景蕓 Rainy 🔅" at bounding box center [339, 568] width 121 height 19
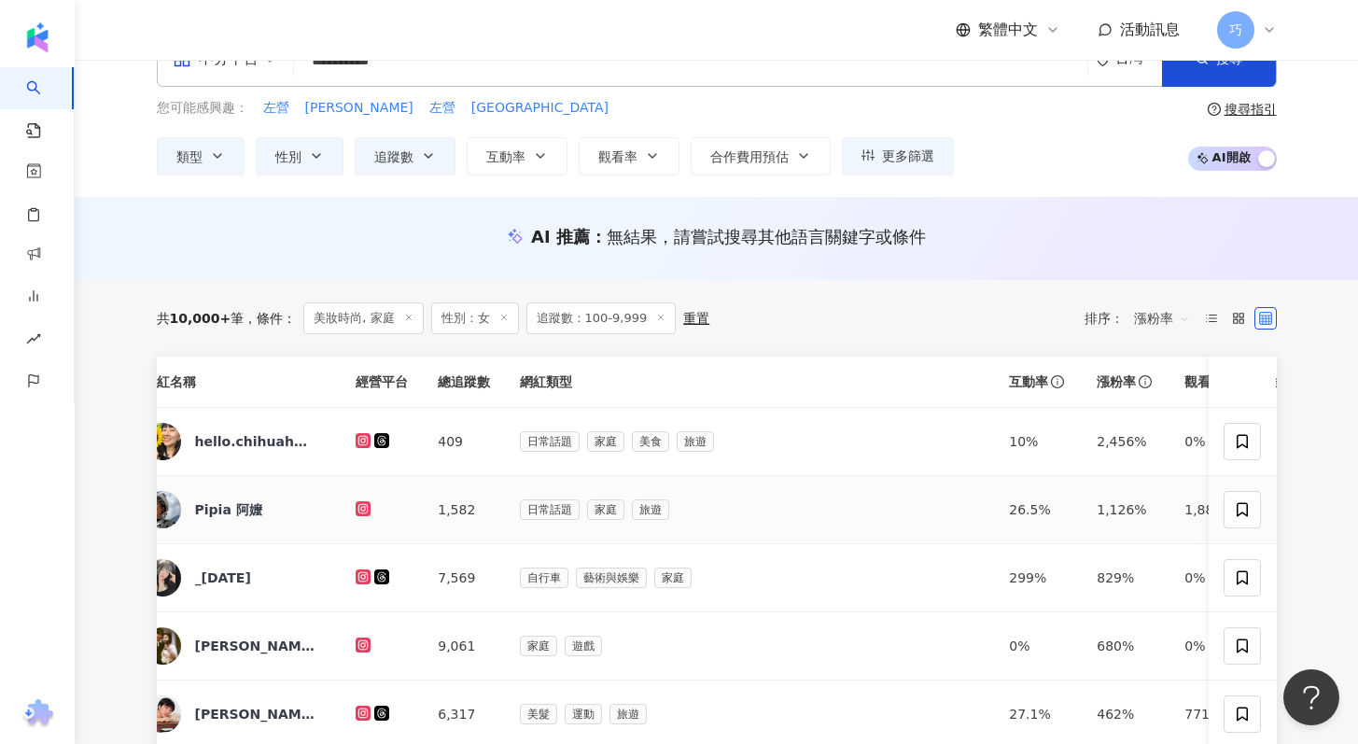
scroll to position [0, 0]
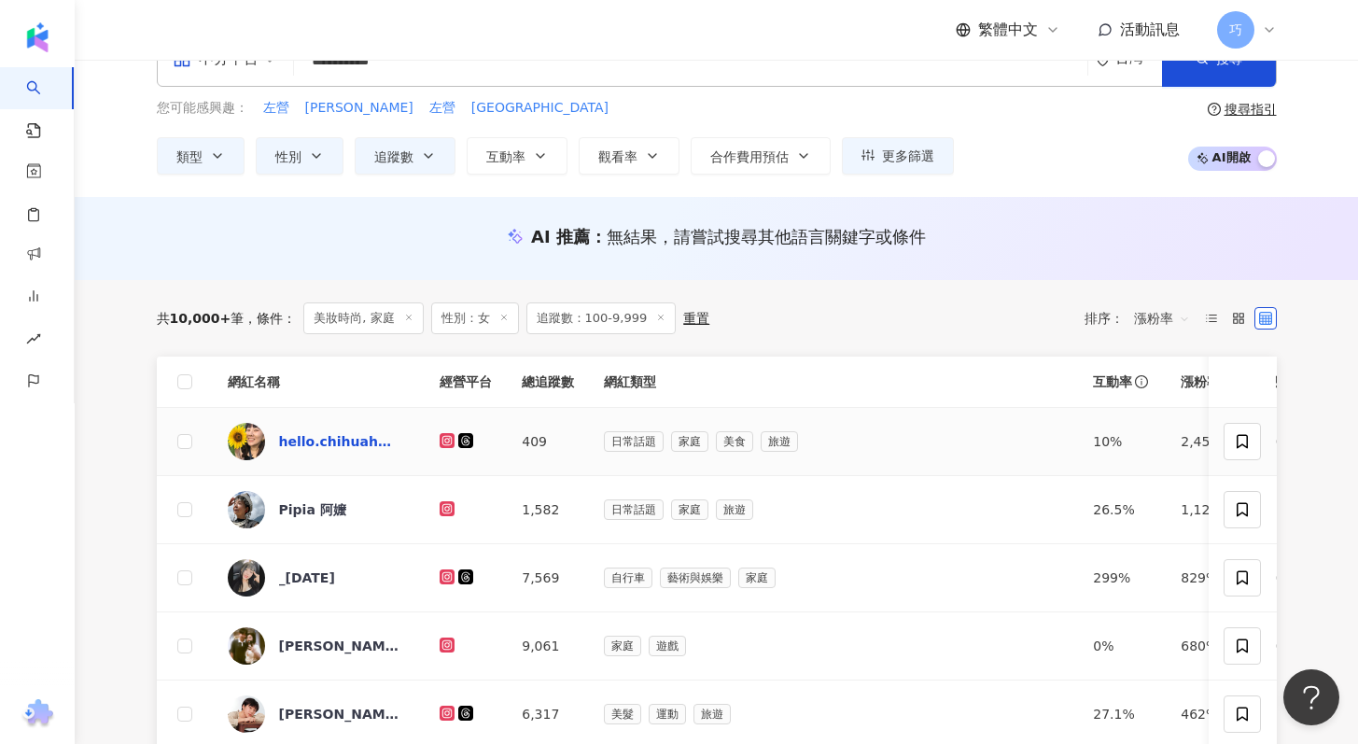
click at [310, 449] on div "hello.chihuahuason_tw" at bounding box center [339, 441] width 121 height 19
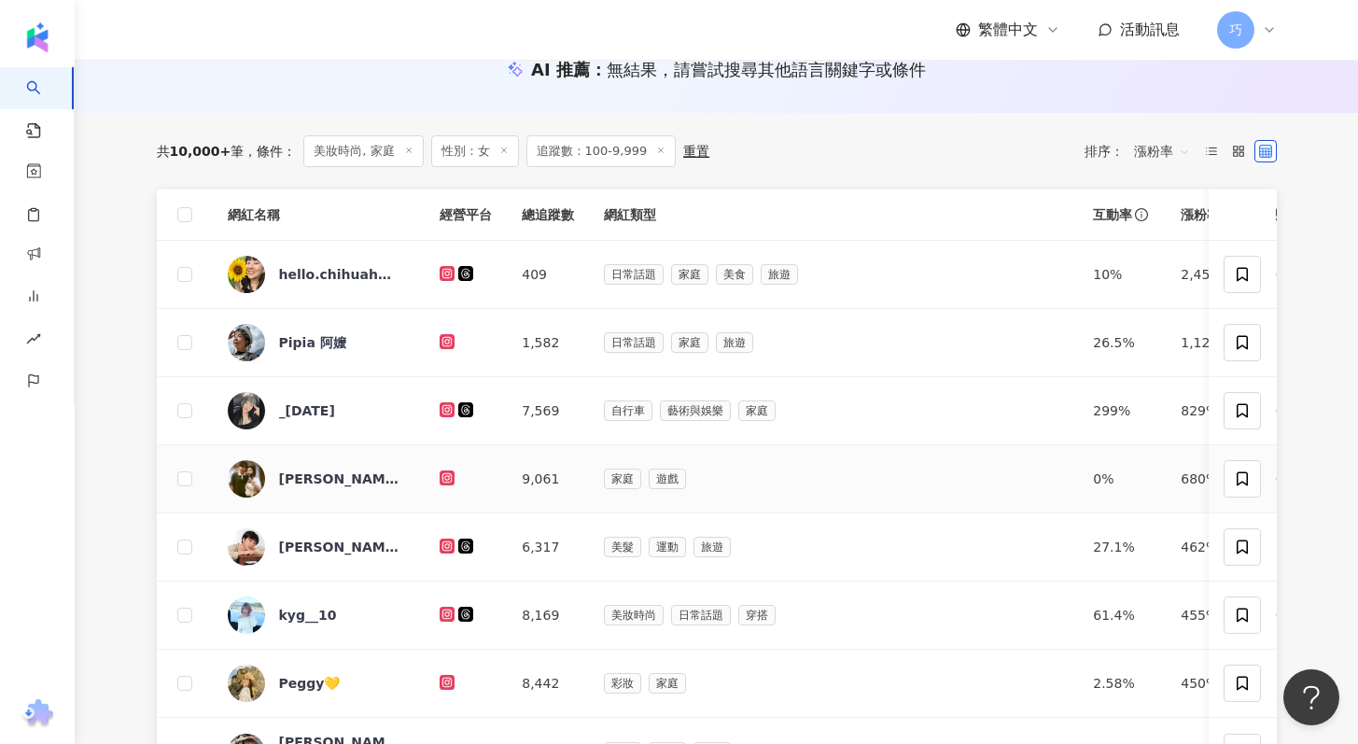
scroll to position [230, 0]
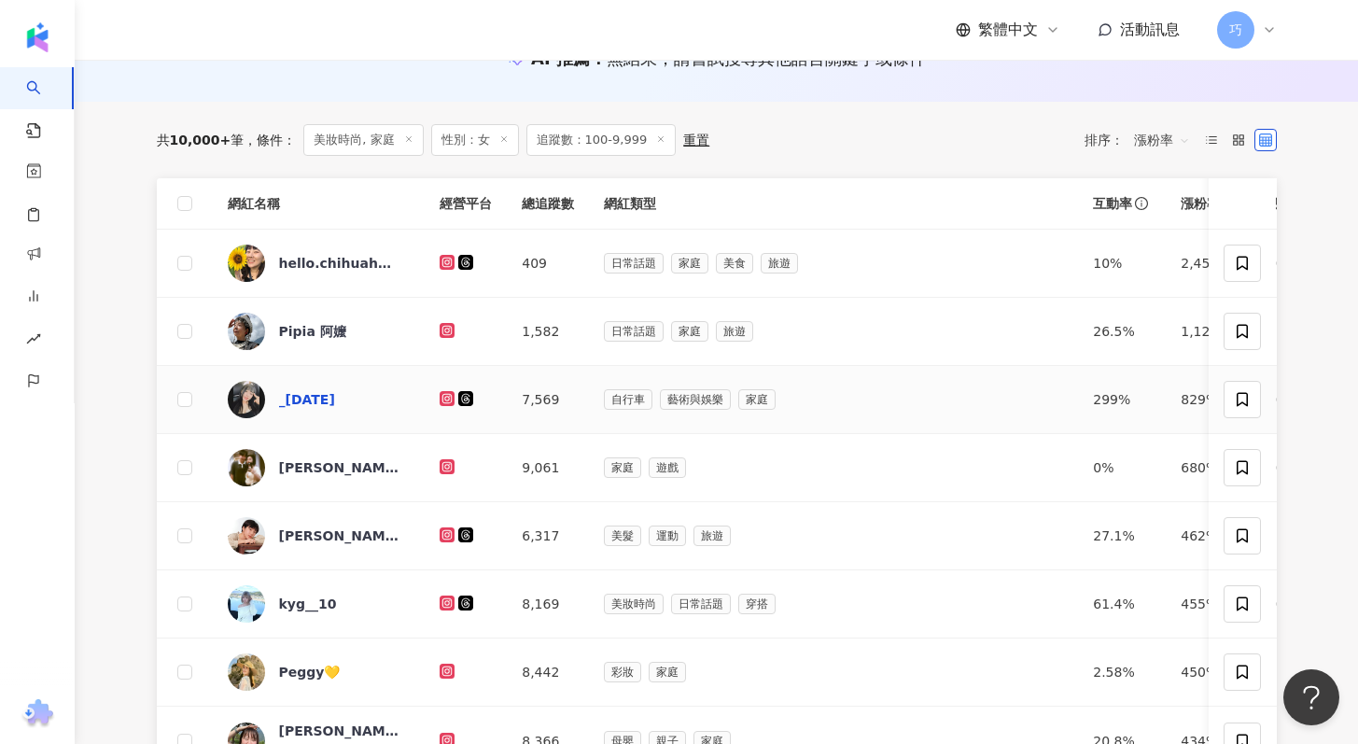
click at [308, 404] on div "_92.12.07" at bounding box center [307, 399] width 56 height 19
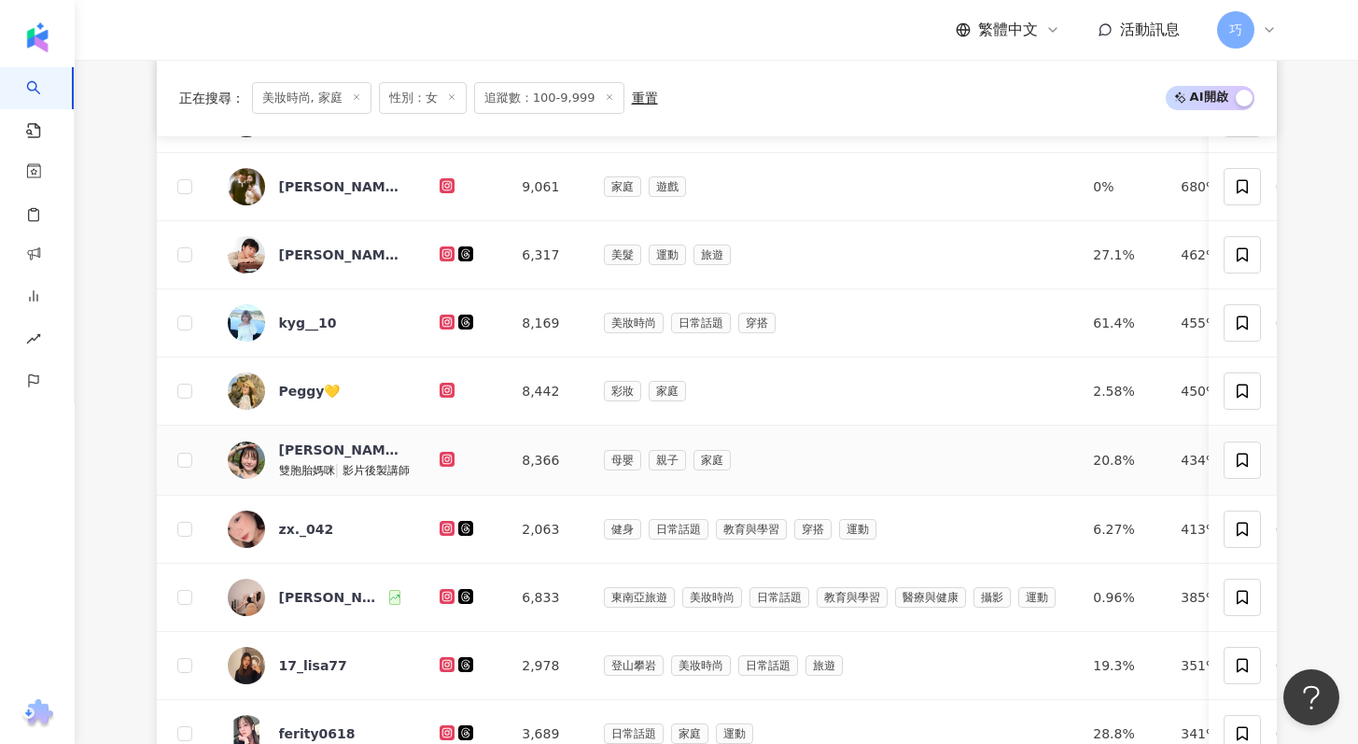
scroll to position [636, 0]
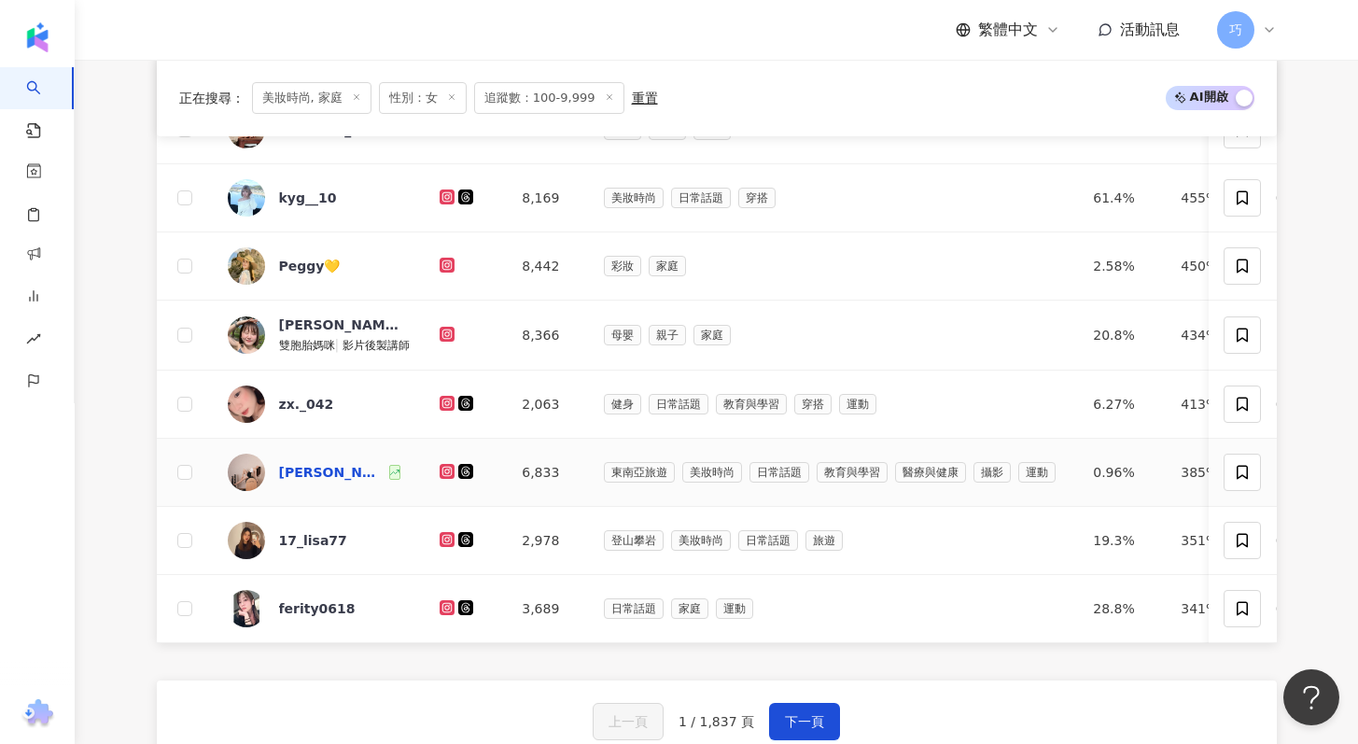
click at [347, 467] on div "海葵🌻🩵賴美佐" at bounding box center [332, 472] width 106 height 19
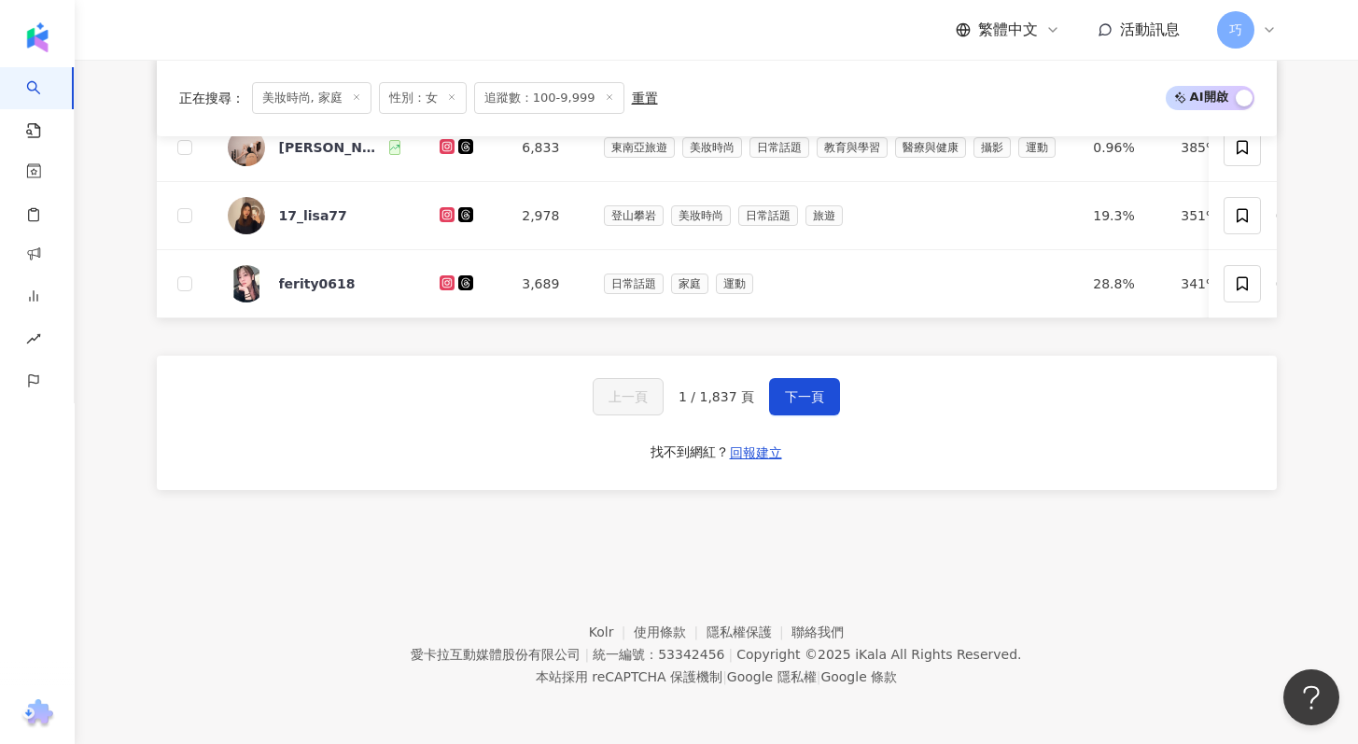
scroll to position [930, 0]
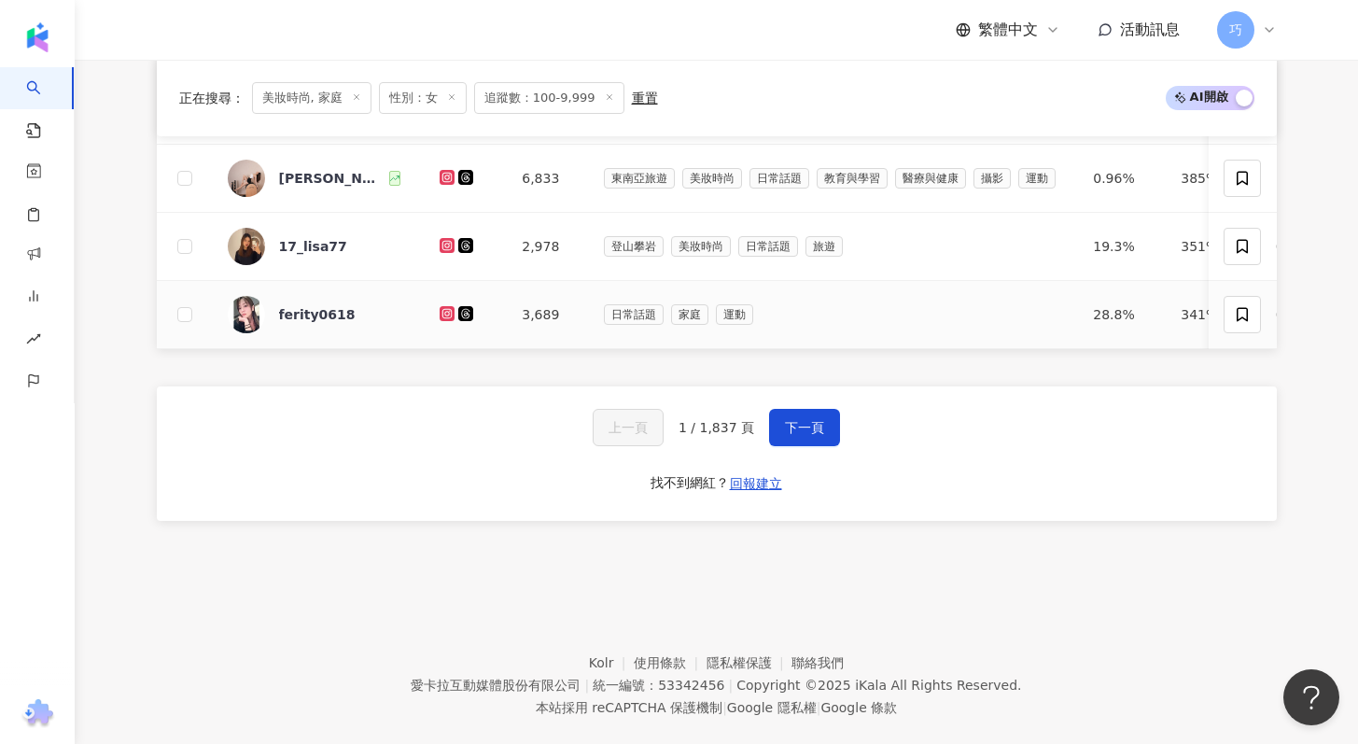
click at [532, 312] on td "3,689" at bounding box center [548, 315] width 82 height 68
click at [326, 250] on div "17_lisa77" at bounding box center [313, 246] width 68 height 19
click at [311, 316] on div "ferity0618" at bounding box center [317, 314] width 77 height 19
click at [786, 428] on button "下一頁" at bounding box center [804, 427] width 71 height 37
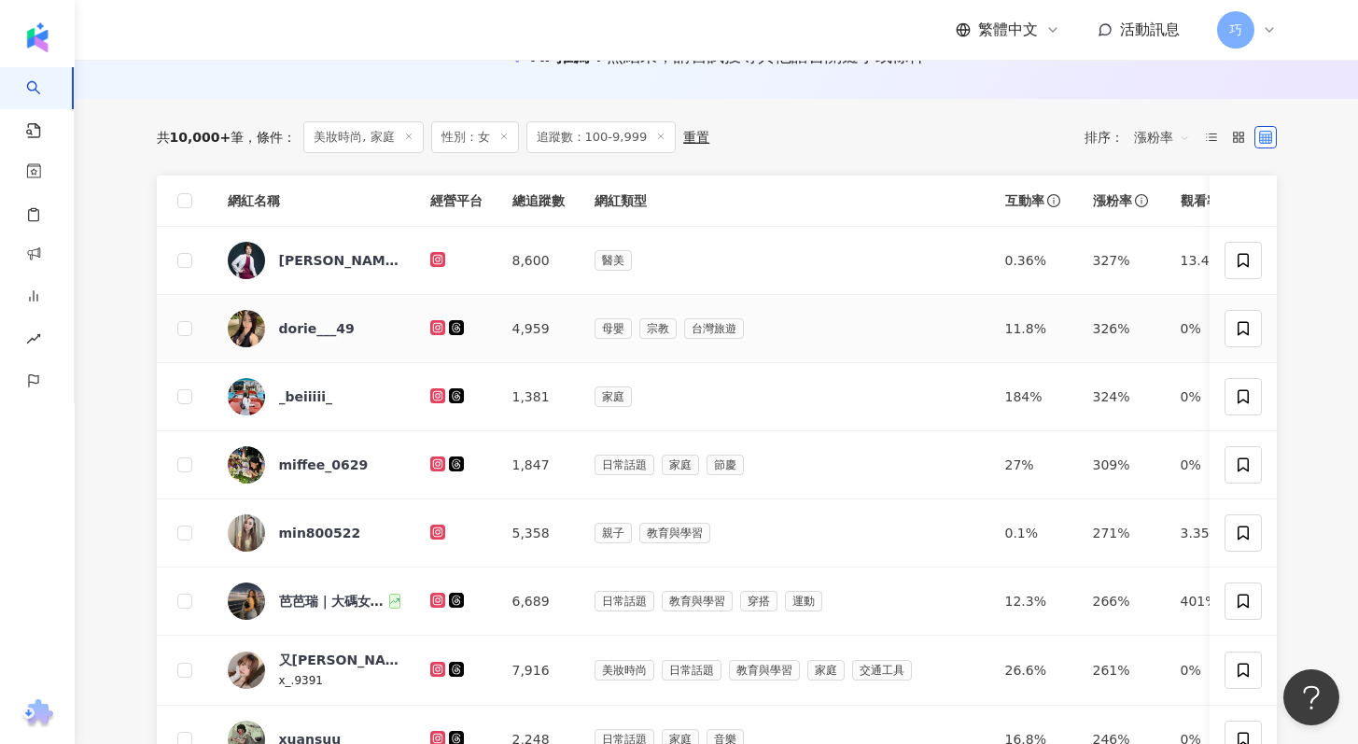
scroll to position [260, 0]
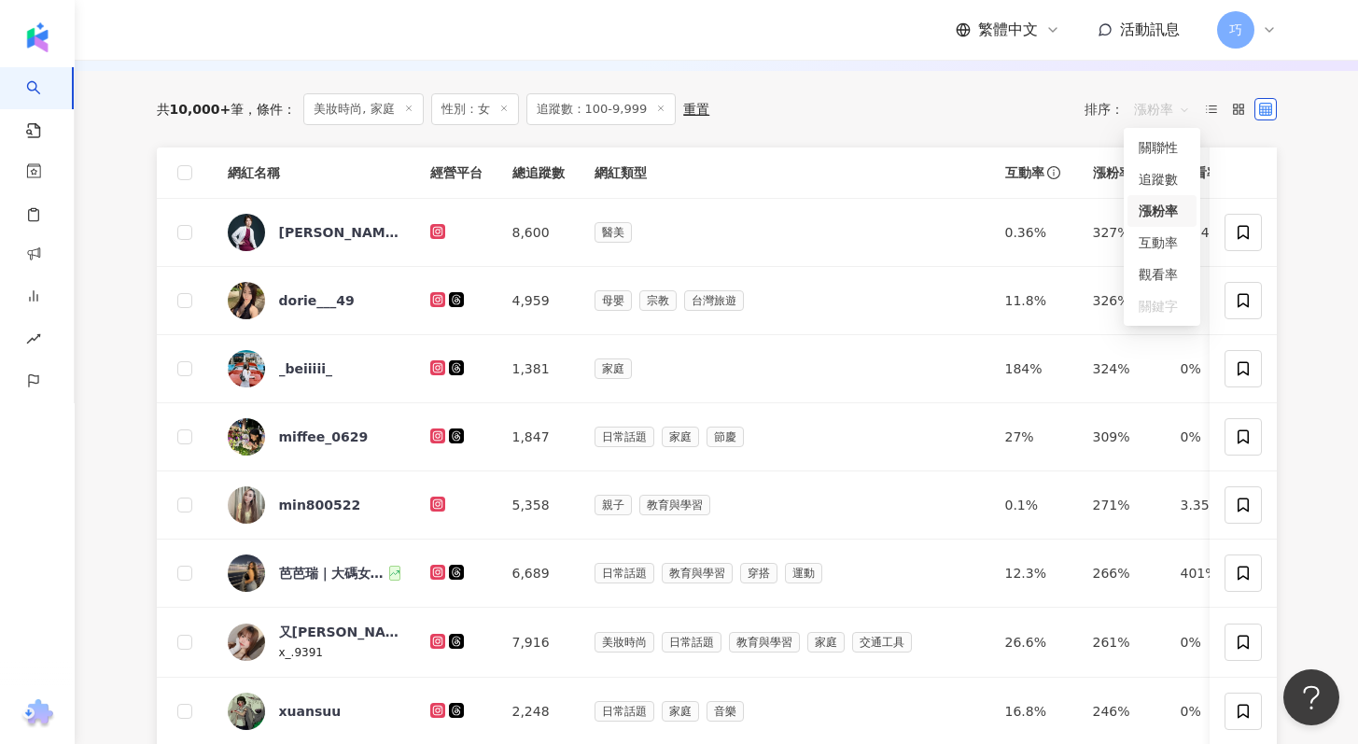
click at [1166, 112] on span "漲粉率" at bounding box center [1162, 109] width 56 height 30
click at [1162, 271] on div "觀看率" at bounding box center [1162, 274] width 47 height 21
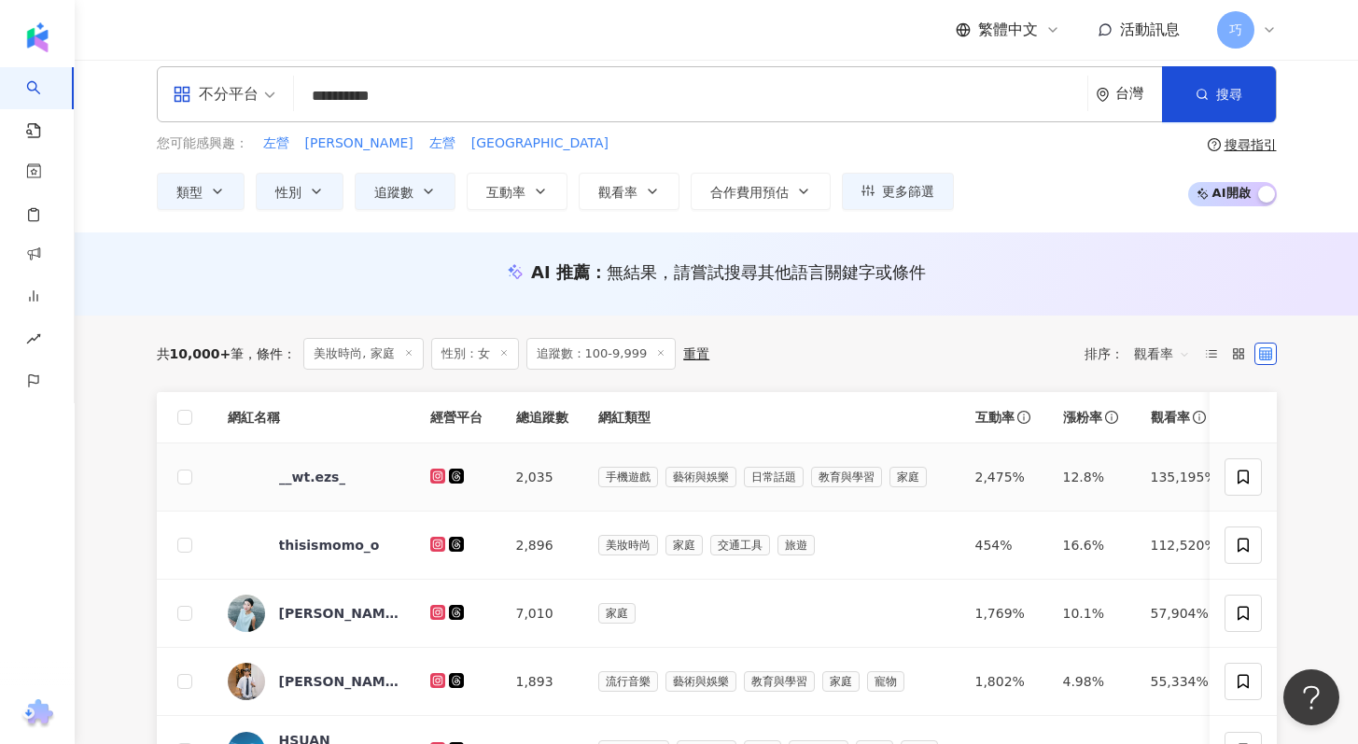
scroll to position [17, 0]
click at [330, 611] on div "小鳥伊人Enid｜蔡伊真" at bounding box center [339, 612] width 121 height 19
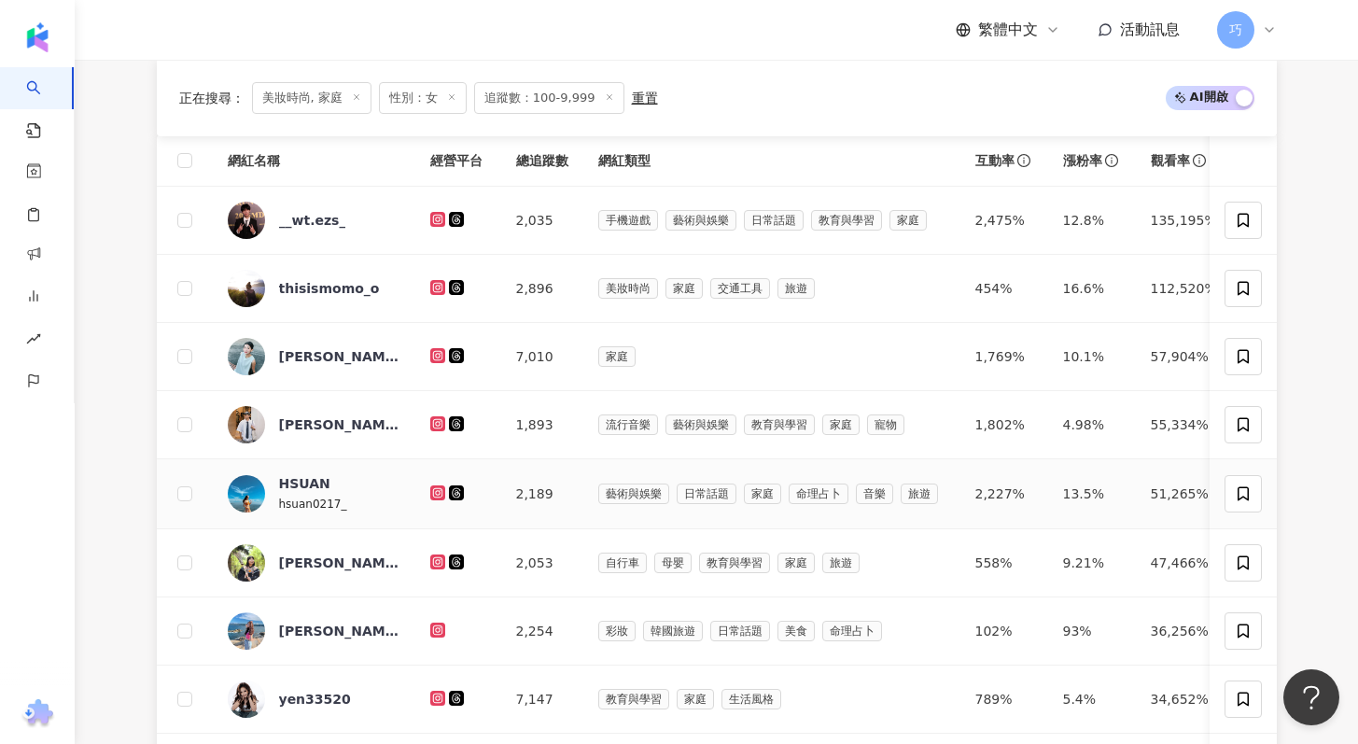
scroll to position [284, 0]
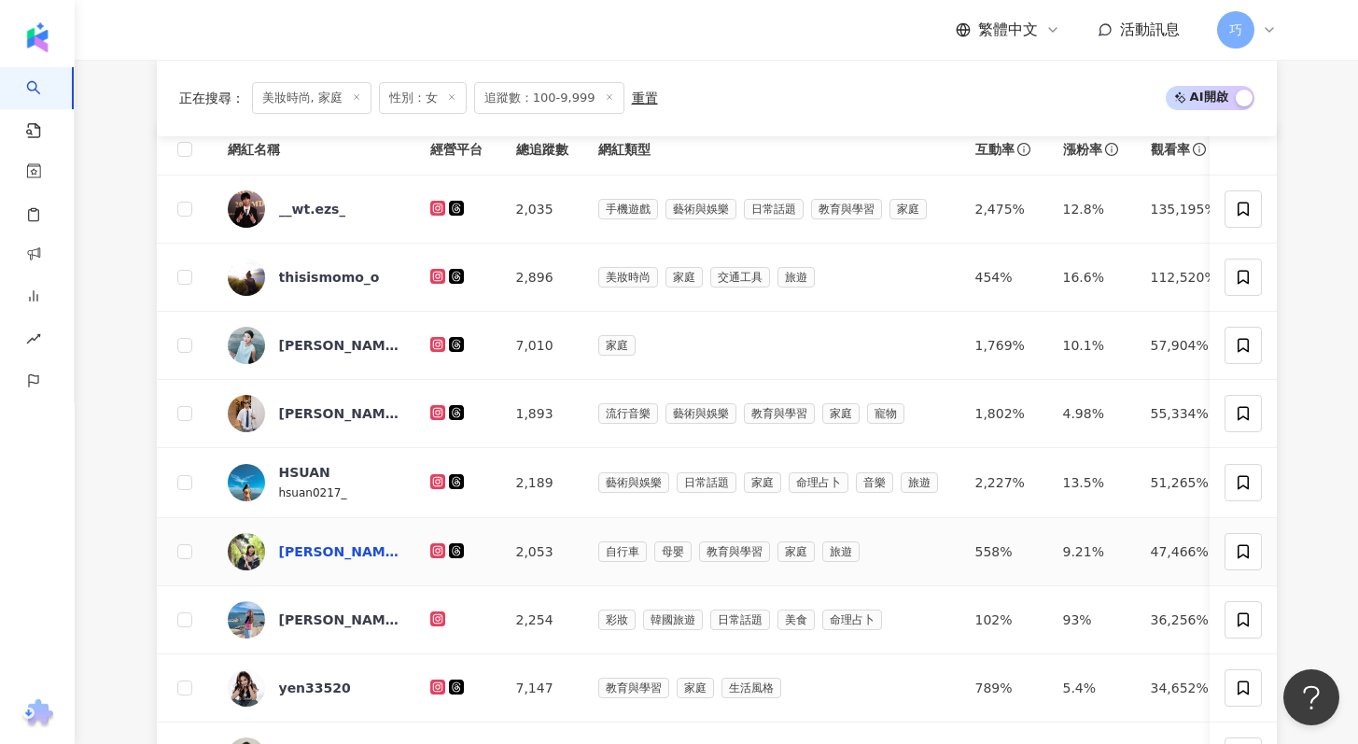
click at [299, 553] on div "陳姿妙" at bounding box center [339, 551] width 121 height 19
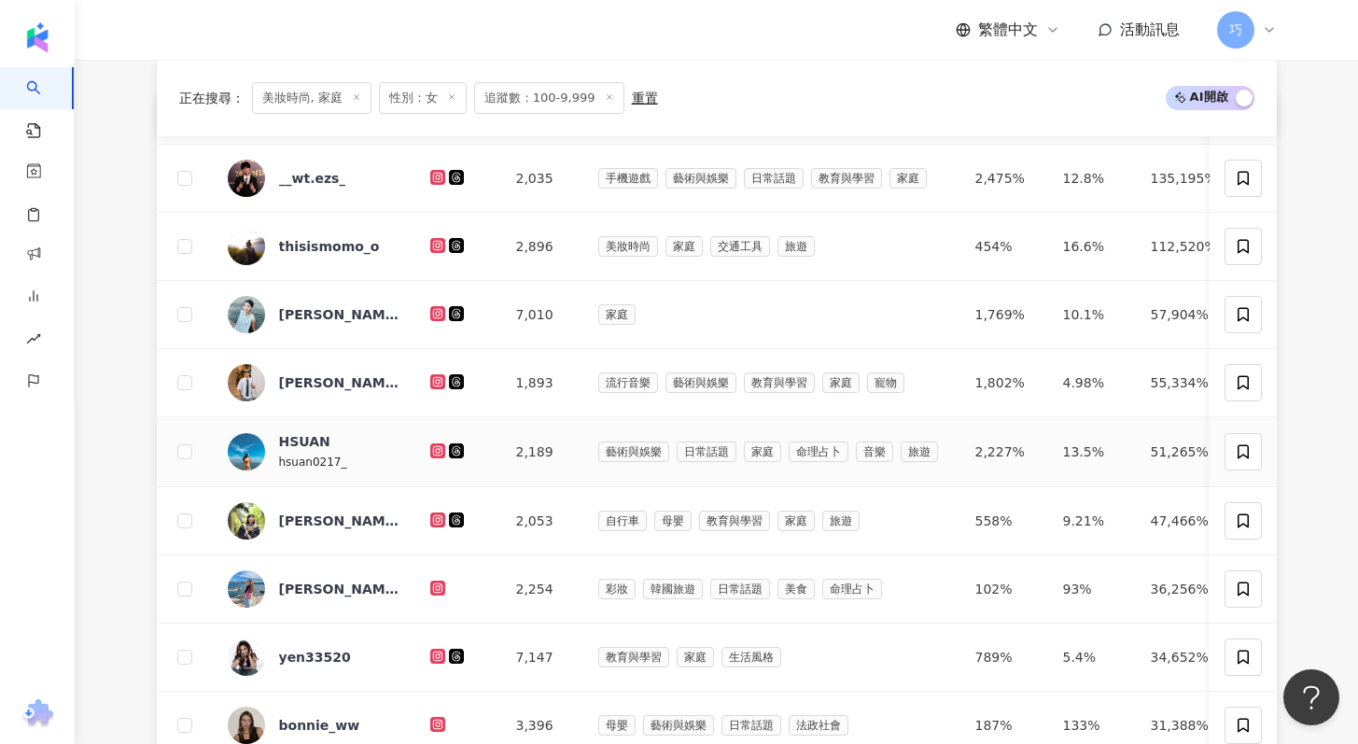
scroll to position [319, 0]
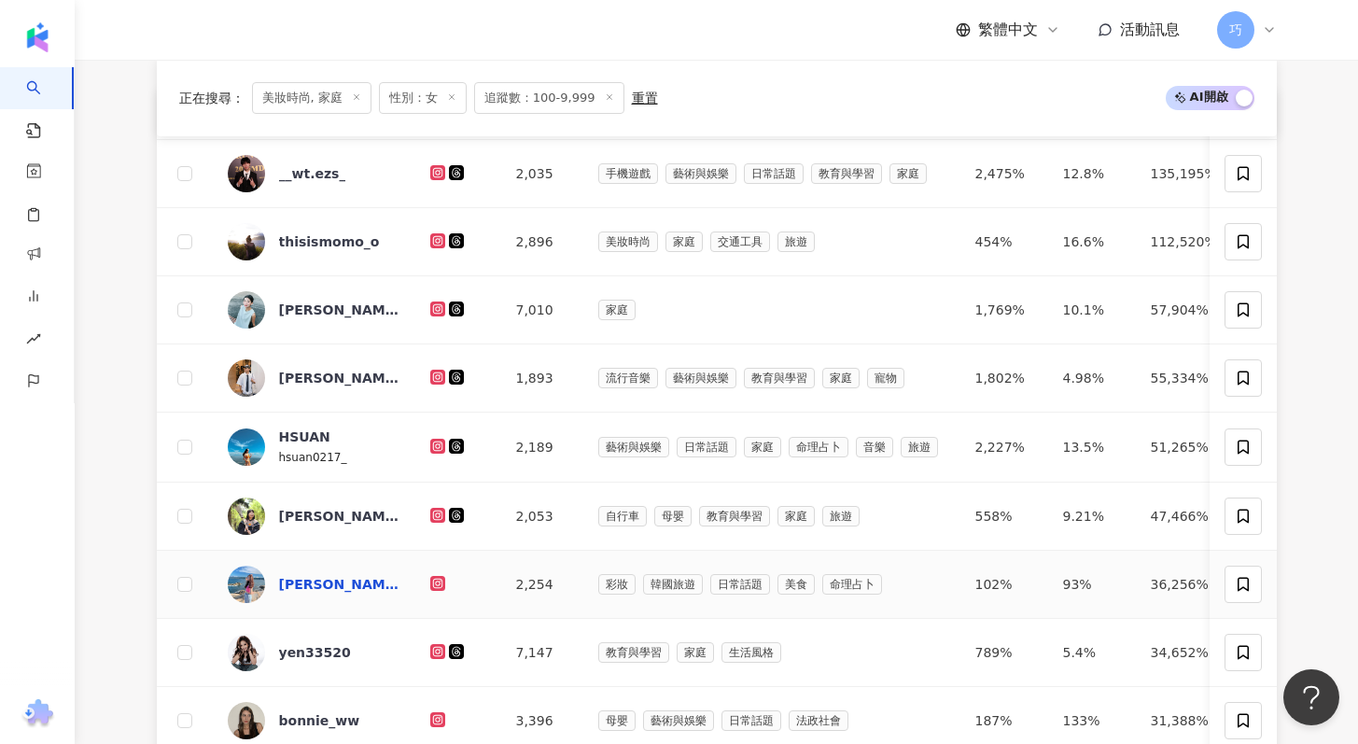
click at [286, 585] on div "[PERSON_NAME]" at bounding box center [339, 584] width 121 height 19
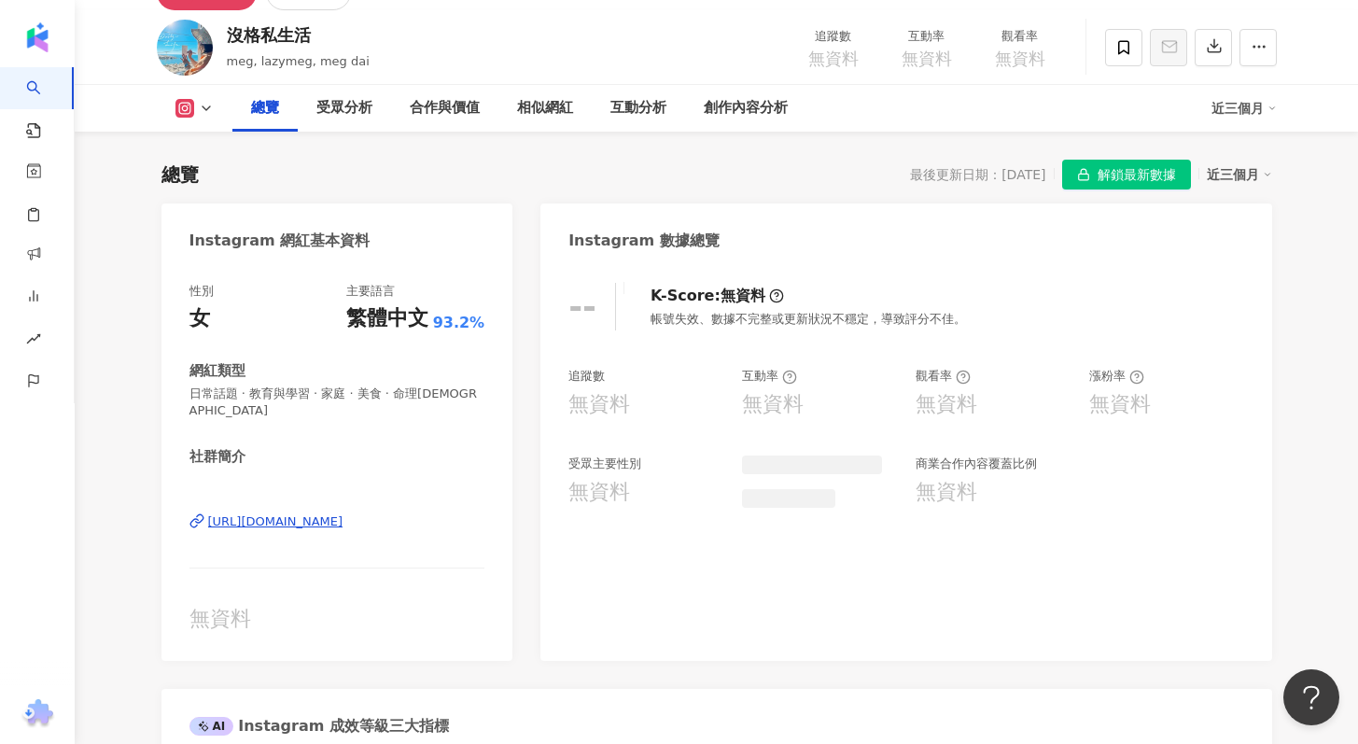
scroll to position [98, 0]
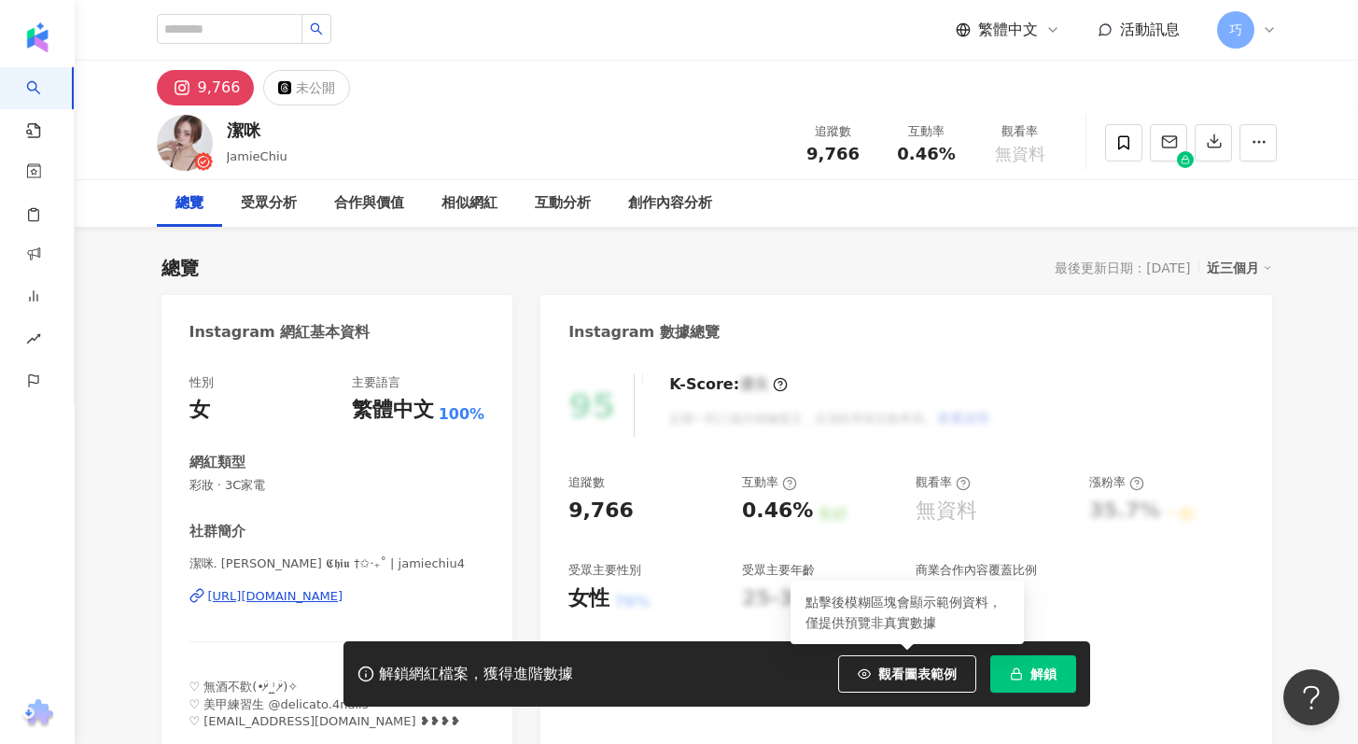
click at [1045, 670] on span "解鎖" at bounding box center [1044, 673] width 26 height 15
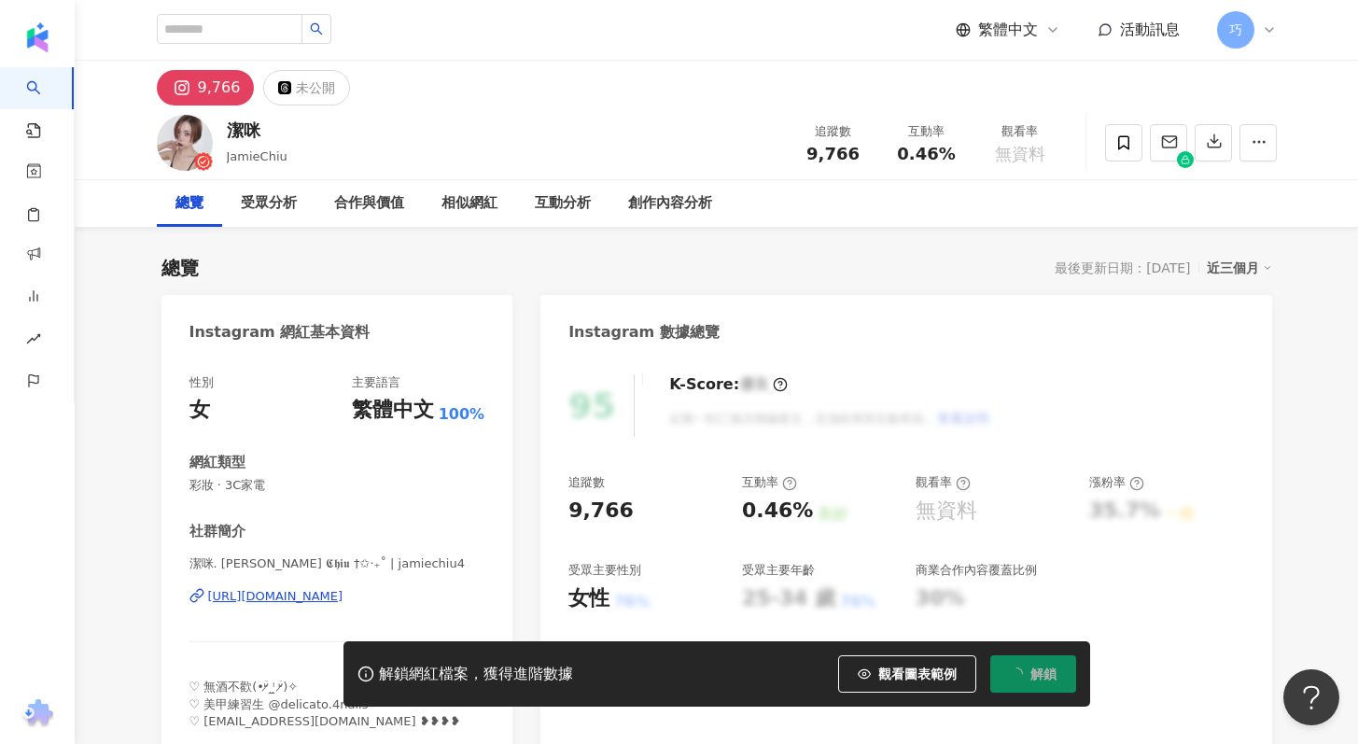
click at [344, 601] on div "https://www.instagram.com/jamiechiu4/" at bounding box center [275, 596] width 135 height 17
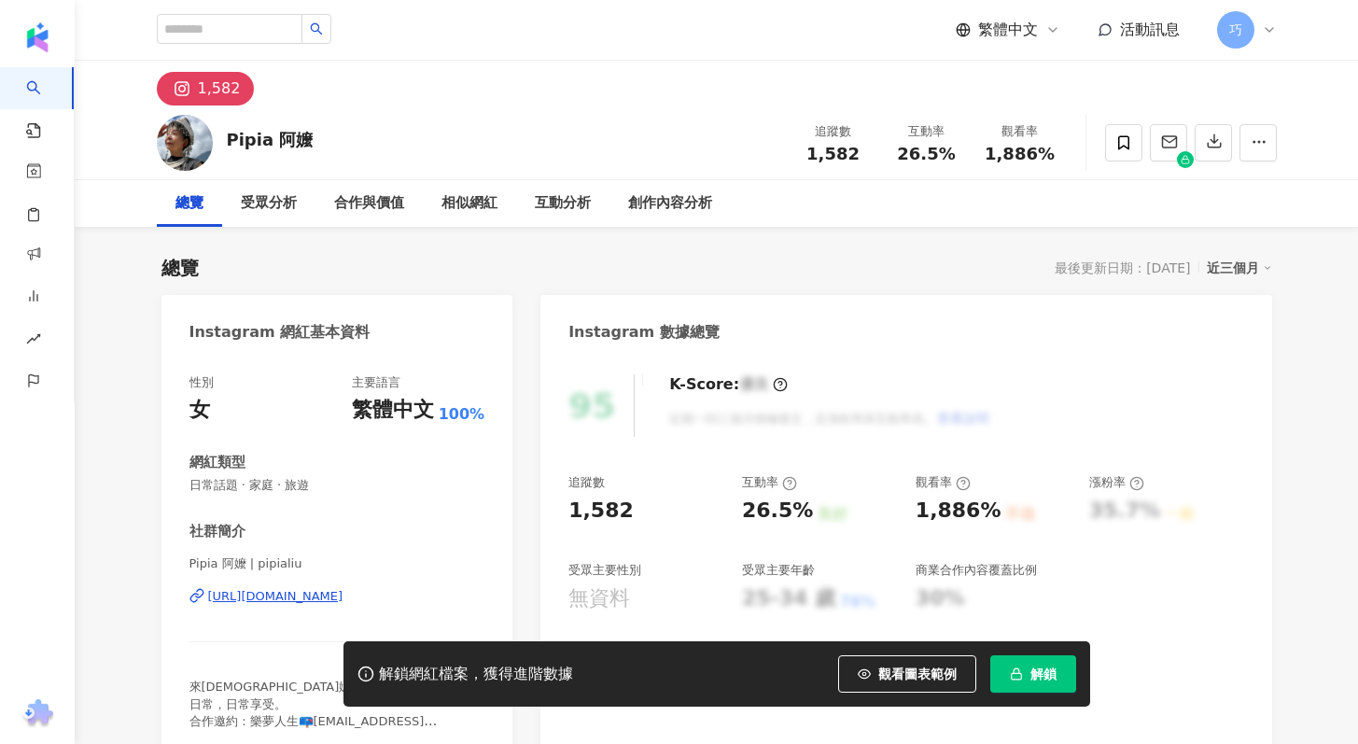
click at [1027, 673] on button "解鎖" at bounding box center [1033, 673] width 86 height 37
click at [344, 598] on div "https://www.instagram.com/pipialiu/" at bounding box center [275, 596] width 135 height 17
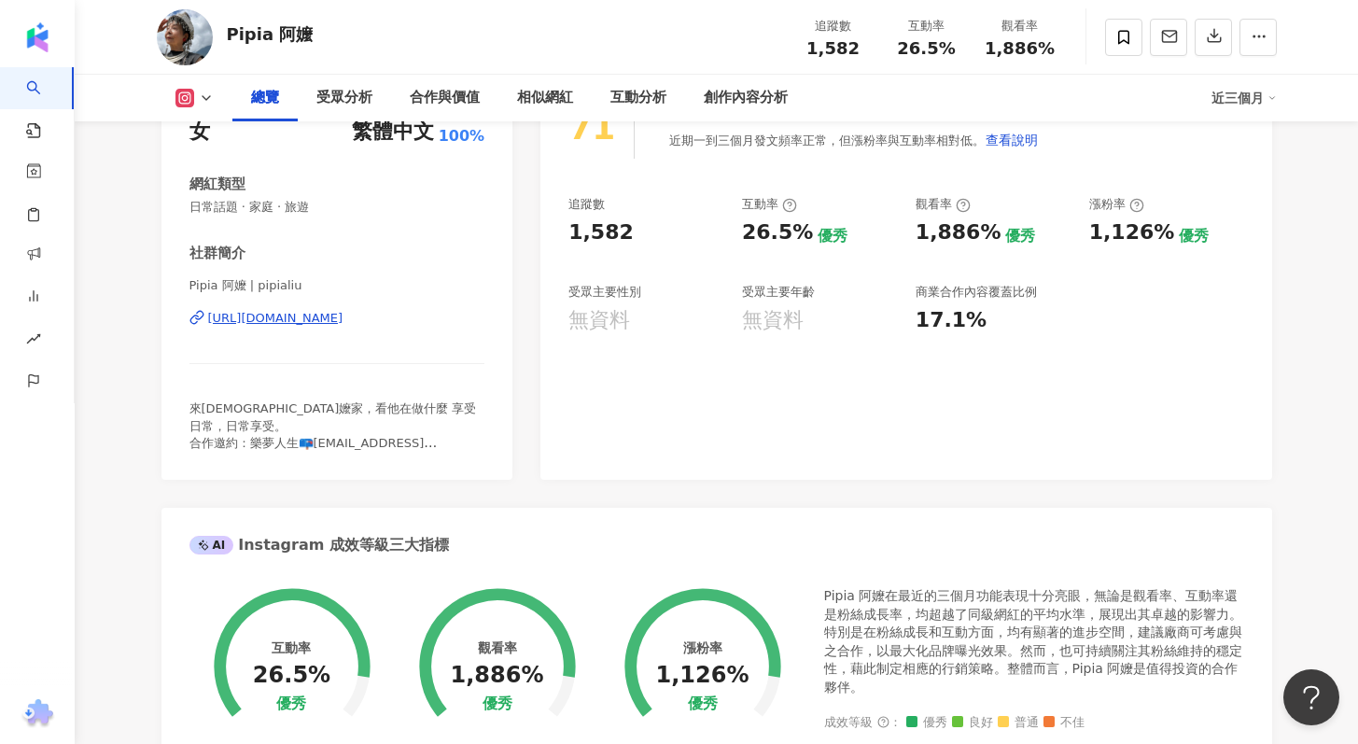
scroll to position [126, 0]
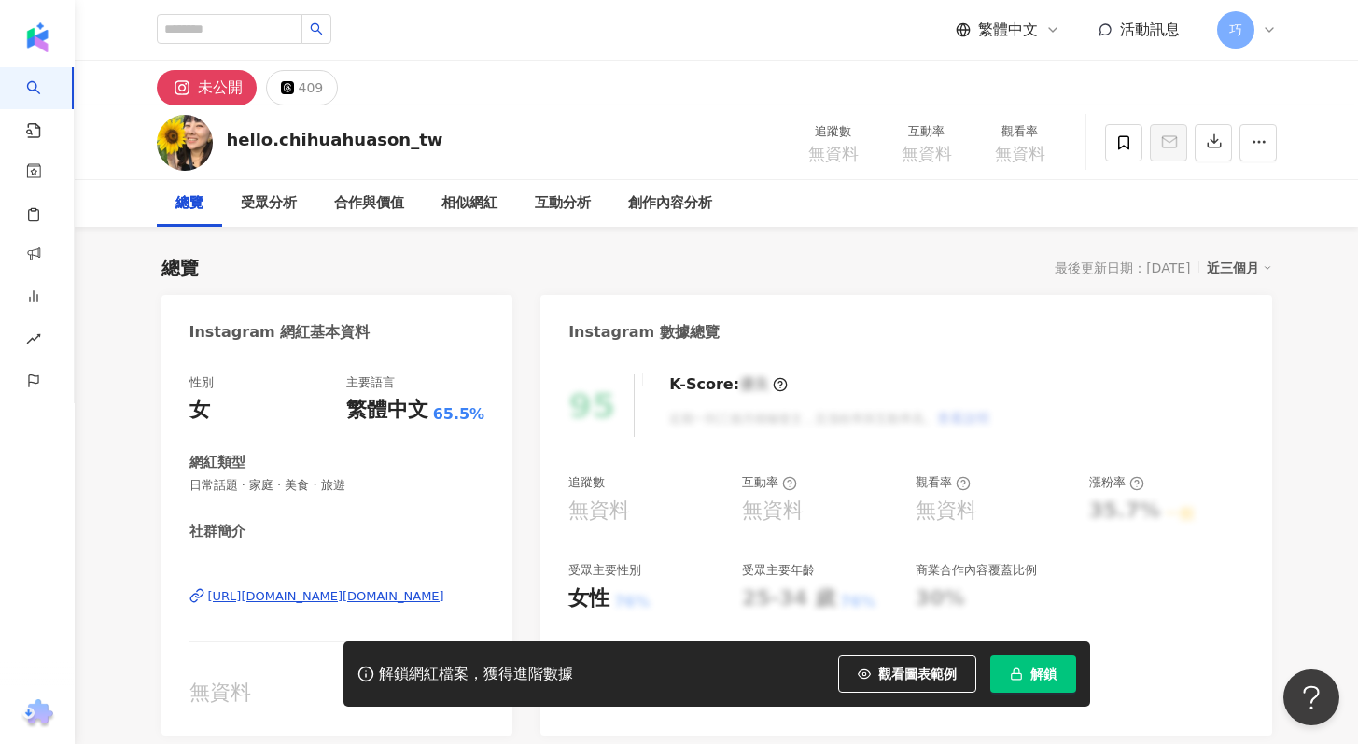
click at [1034, 667] on span "解鎖" at bounding box center [1044, 673] width 26 height 15
click at [391, 595] on div "https://www.instagram.com/hello.chihuahuason_tw/" at bounding box center [326, 596] width 236 height 17
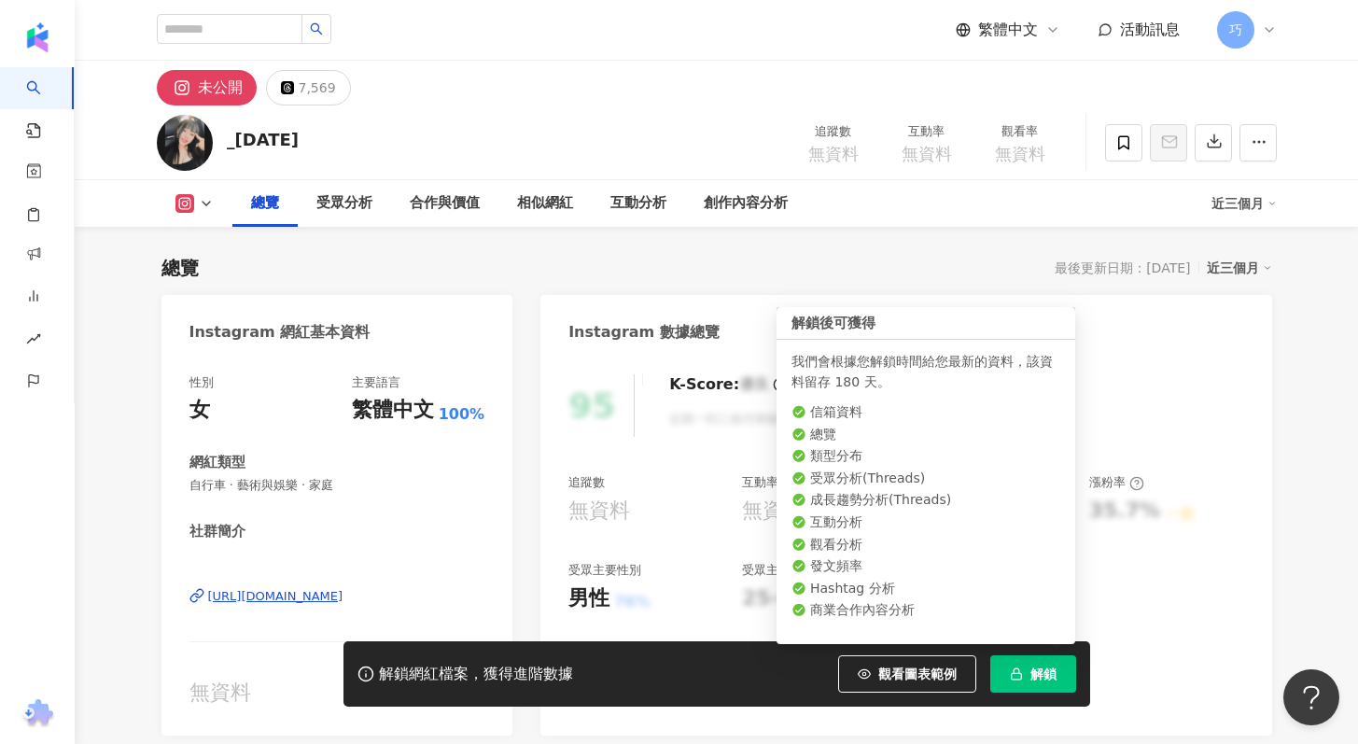
click at [1044, 680] on span "解鎖" at bounding box center [1044, 673] width 26 height 15
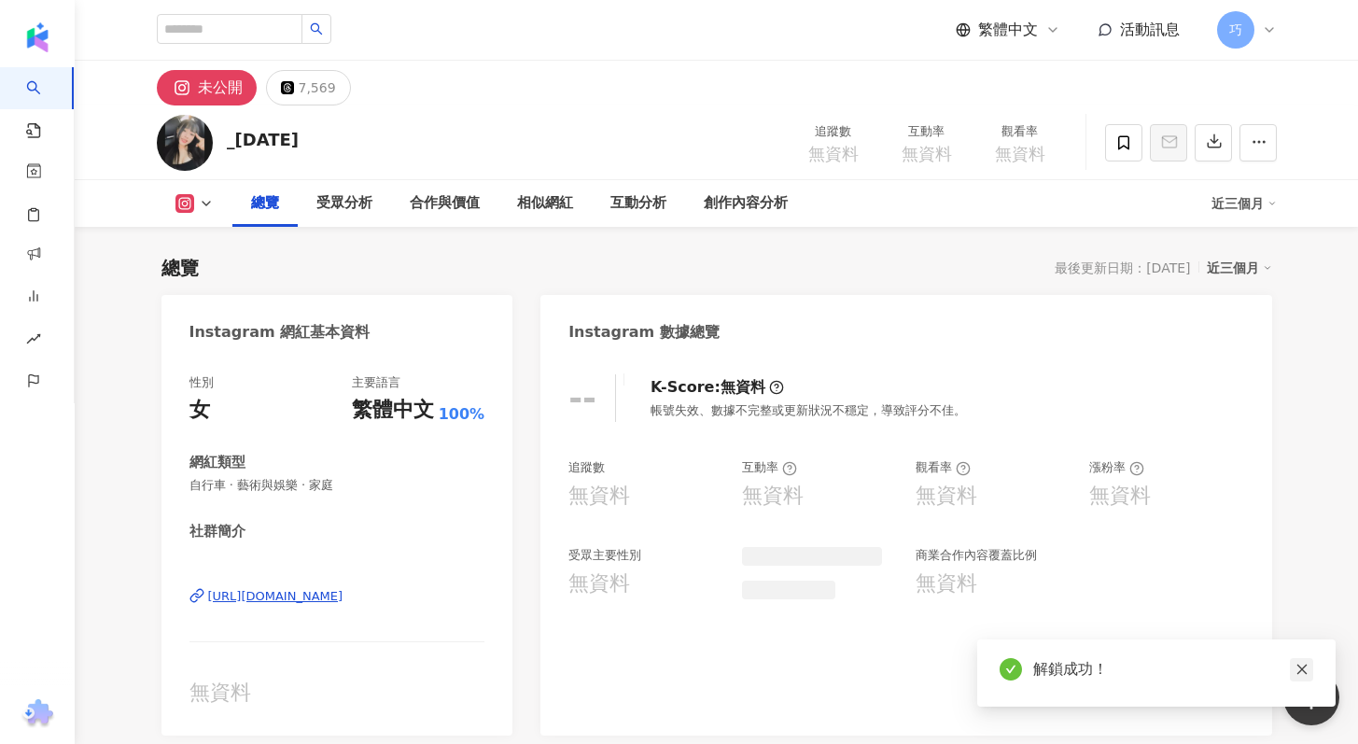
click at [1299, 669] on icon "close" at bounding box center [1302, 669] width 13 height 13
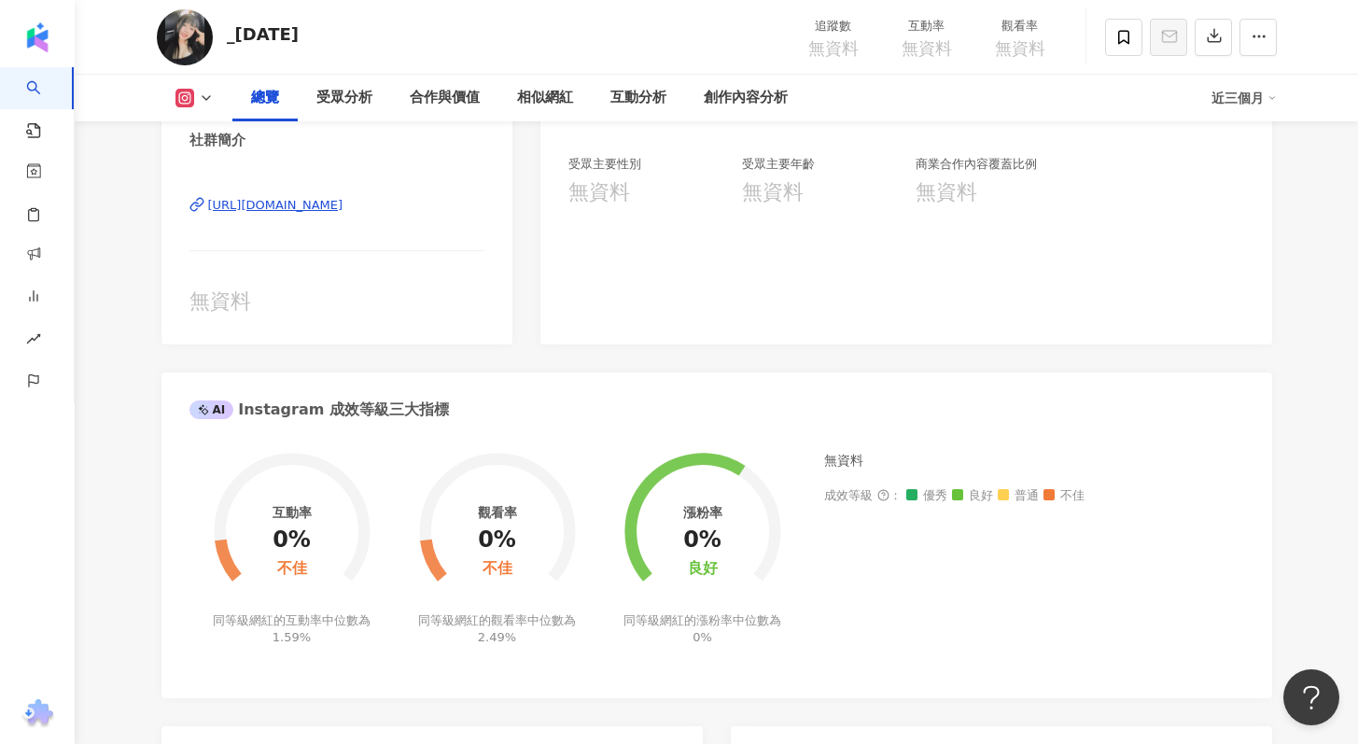
click at [344, 210] on div "[URL][DOMAIN_NAME]" at bounding box center [275, 205] width 135 height 17
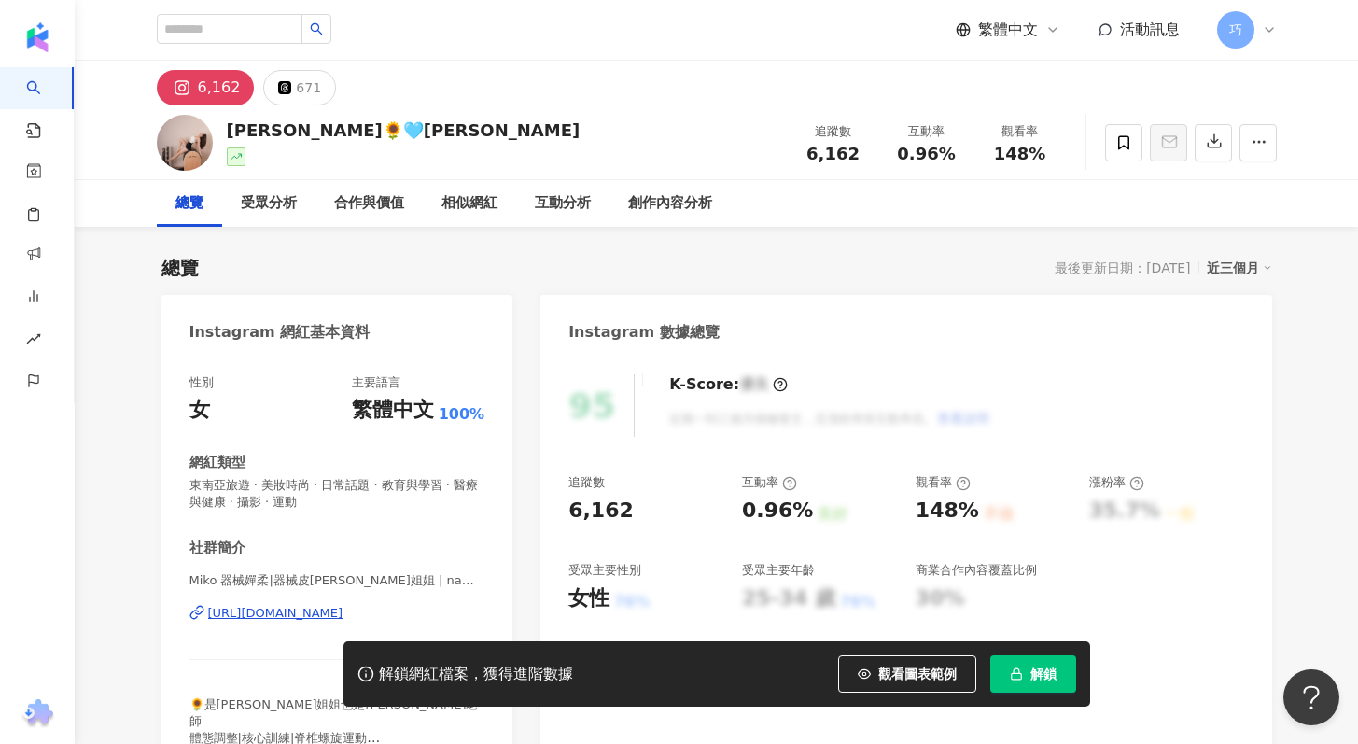
click at [1049, 674] on span "解鎖" at bounding box center [1044, 673] width 26 height 15
click at [344, 612] on div "[URL][DOMAIN_NAME]" at bounding box center [275, 613] width 135 height 17
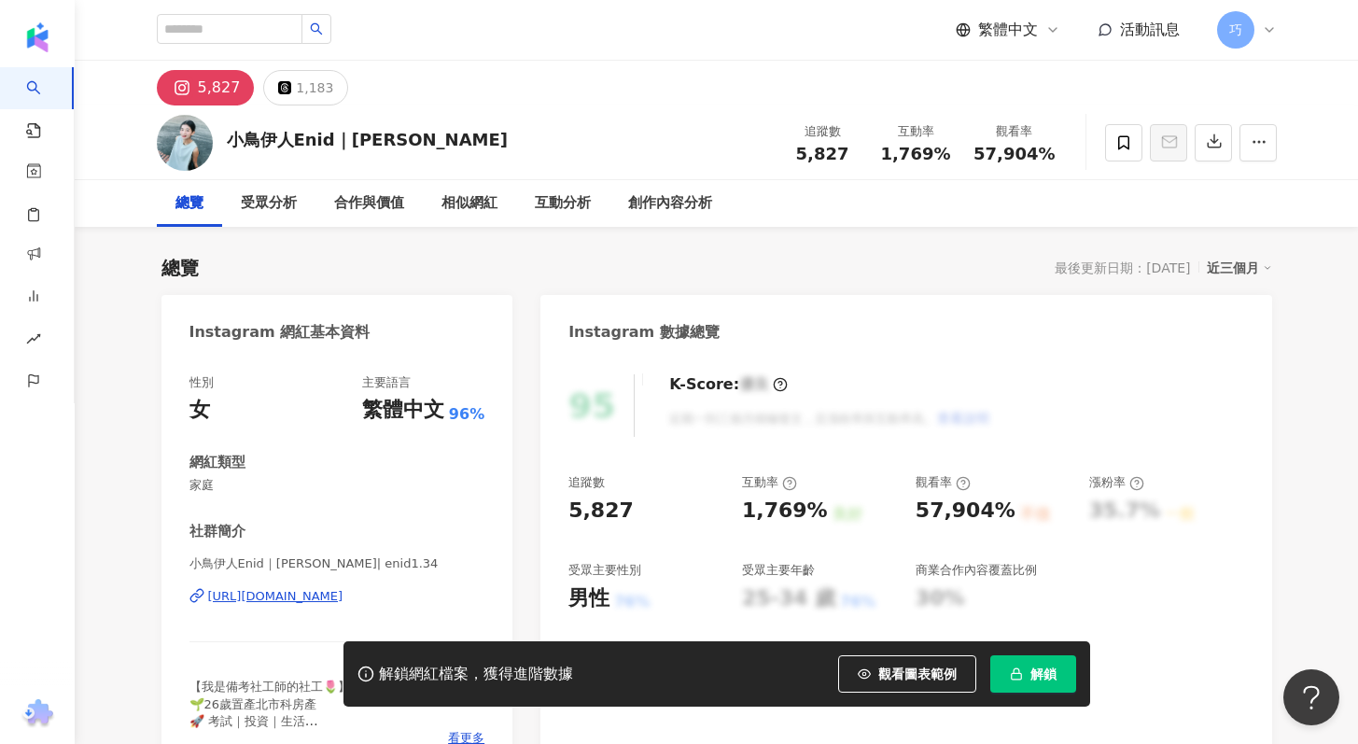
click at [330, 597] on div "[URL][DOMAIN_NAME]" at bounding box center [275, 596] width 135 height 17
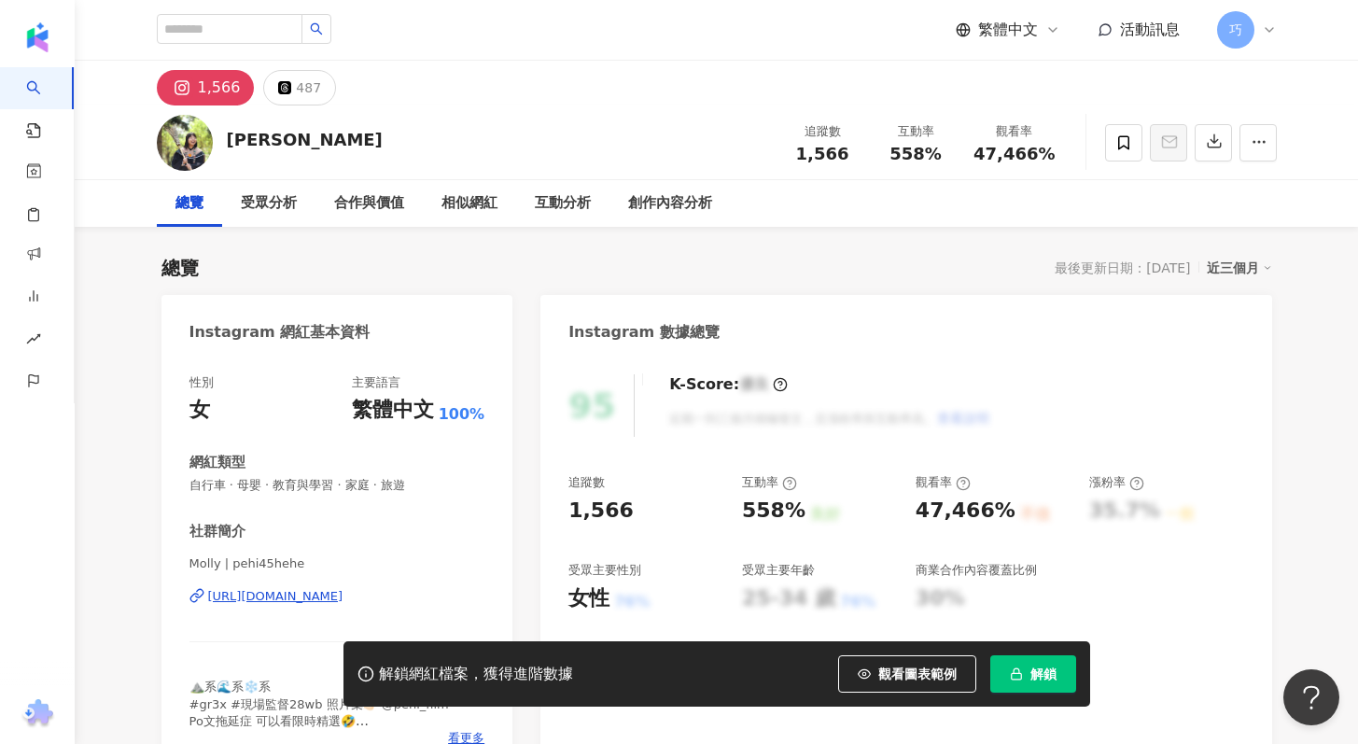
click at [1026, 669] on button "解鎖" at bounding box center [1033, 673] width 86 height 37
click at [344, 600] on div "https://www.instagram.com/pehi45hehe/" at bounding box center [275, 596] width 135 height 17
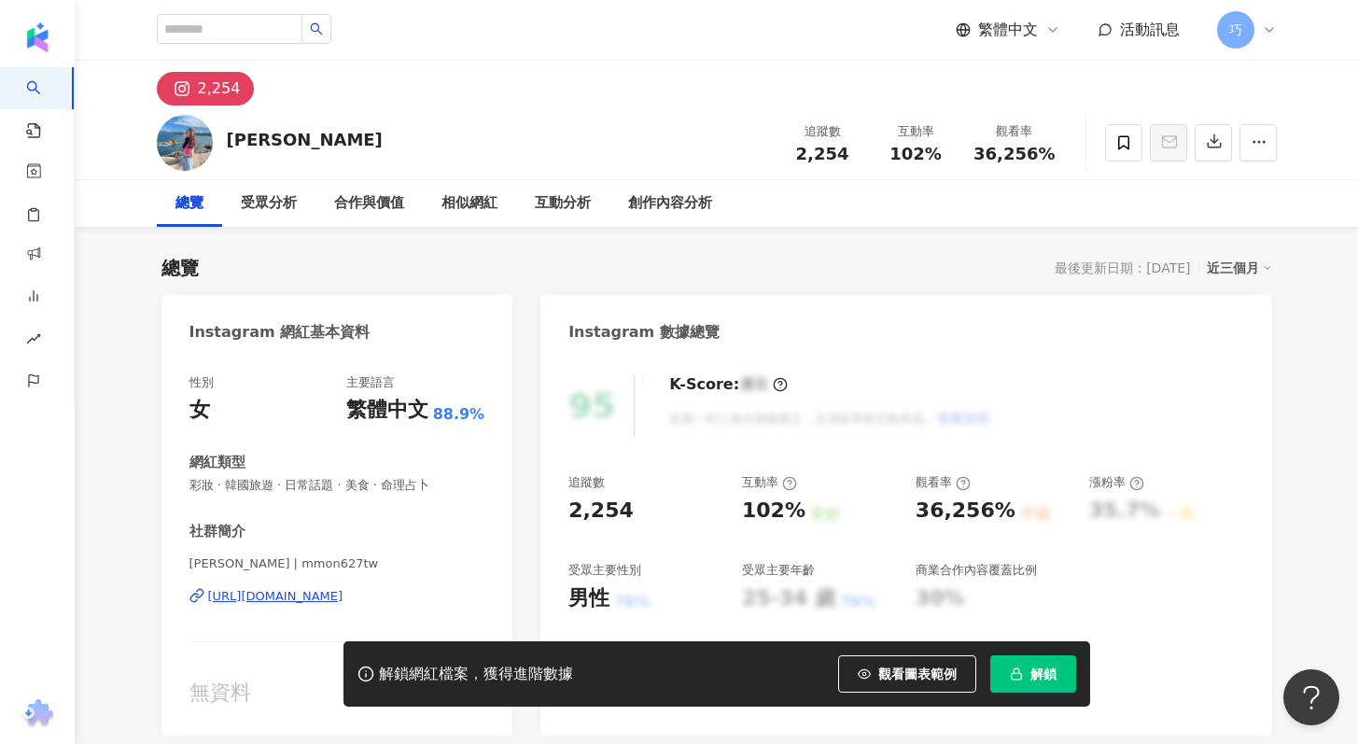
click at [344, 593] on div "[URL][DOMAIN_NAME]" at bounding box center [275, 596] width 135 height 17
